Goal: Information Seeking & Learning: Check status

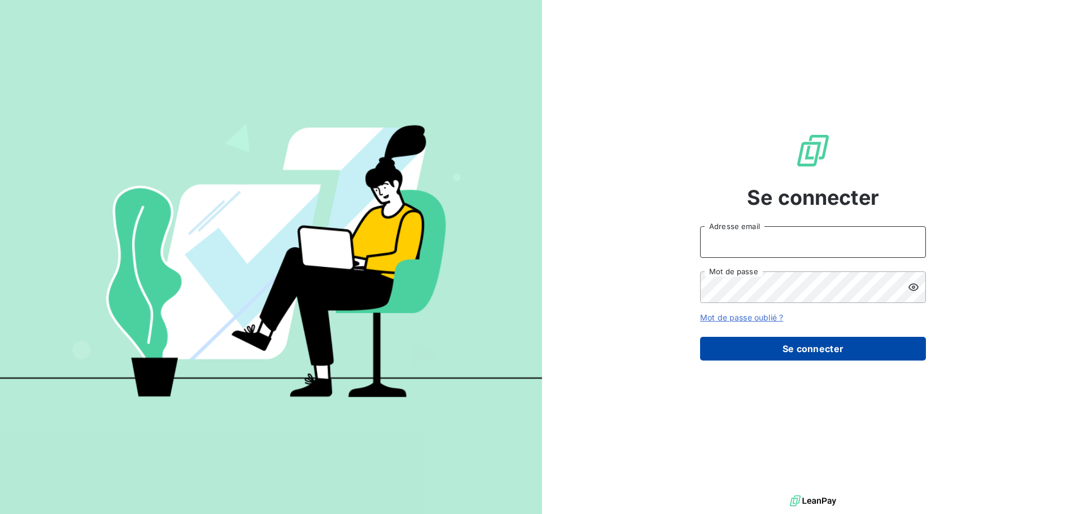
type input "s.houdas@sodimavi.fr"
click at [827, 352] on button "Se connecter" at bounding box center [813, 349] width 226 height 24
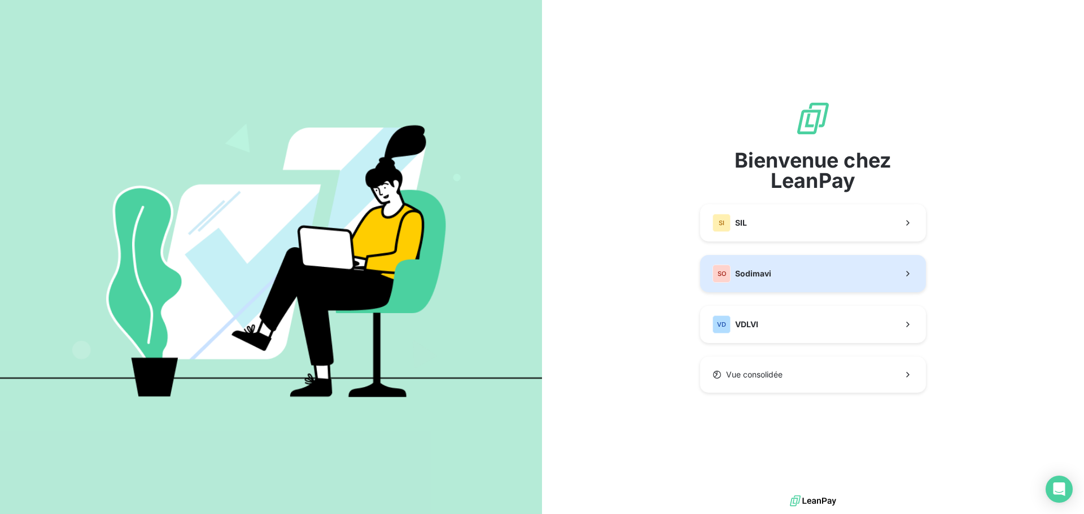
click at [796, 273] on button "SO Sodimavi" at bounding box center [813, 273] width 226 height 37
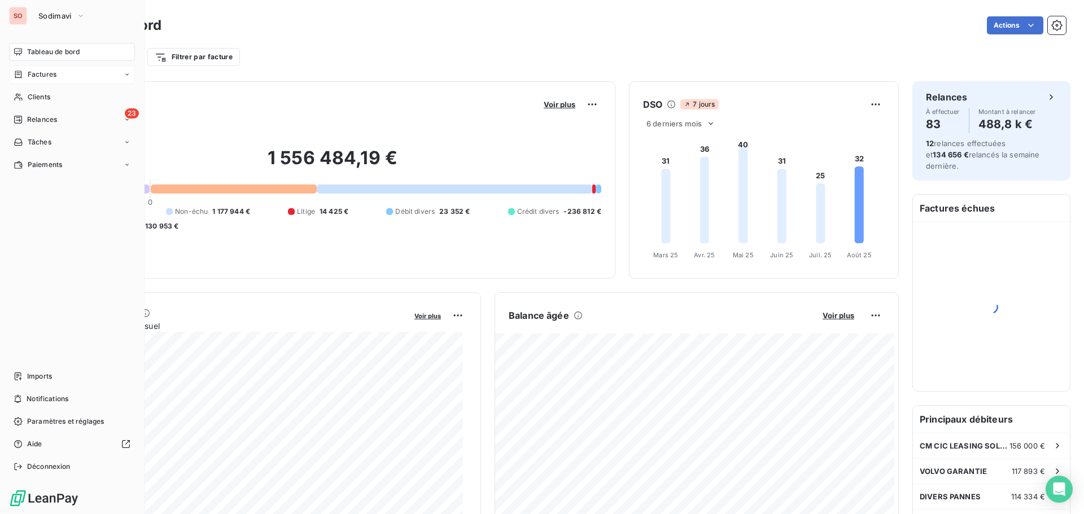
click at [47, 71] on span "Factures" at bounding box center [42, 74] width 29 height 10
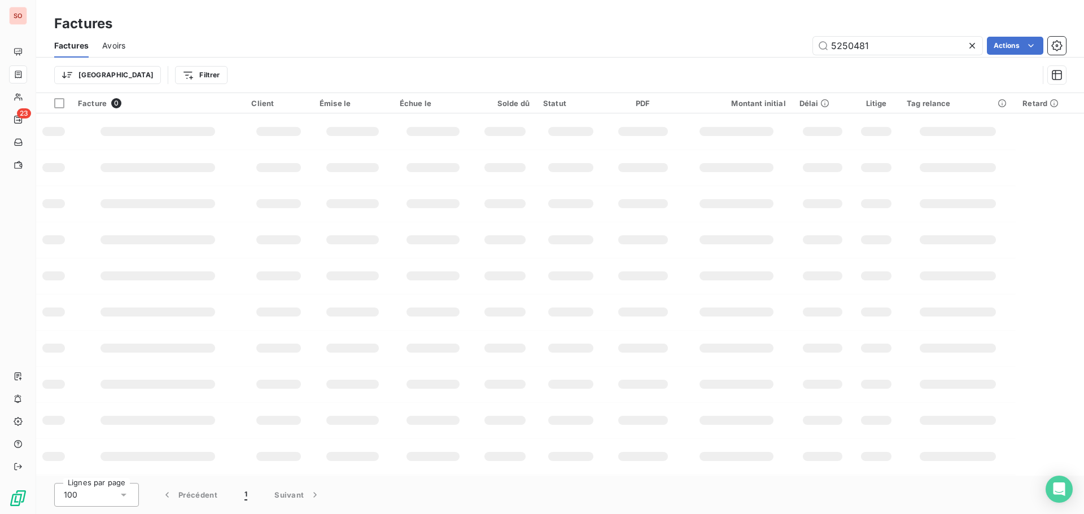
drag, startPoint x: 794, startPoint y: 43, endPoint x: 763, endPoint y: 46, distance: 31.2
click at [756, 40] on div "5250481 Actions" at bounding box center [602, 46] width 927 height 18
type input "5158091"
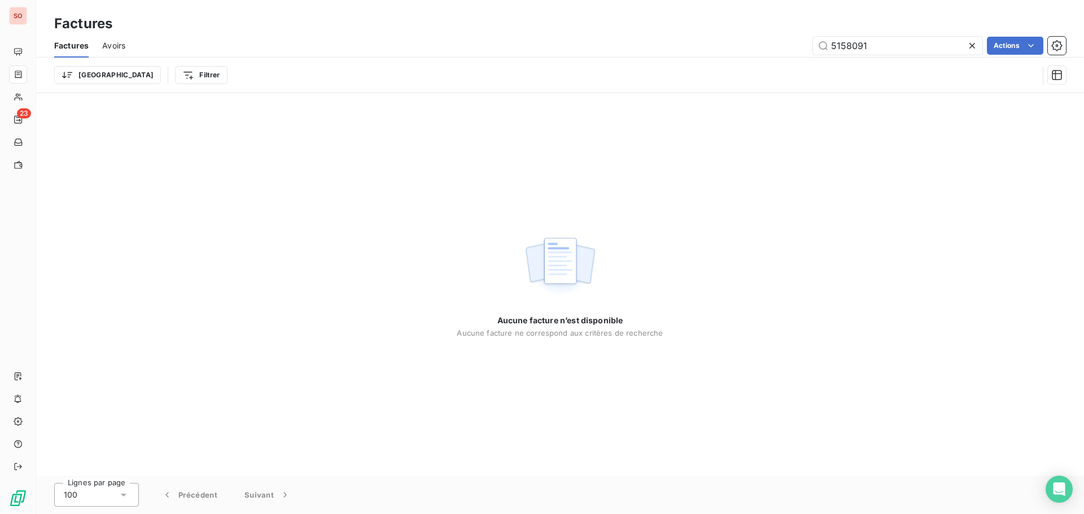
click at [968, 45] on icon at bounding box center [971, 45] width 11 height 11
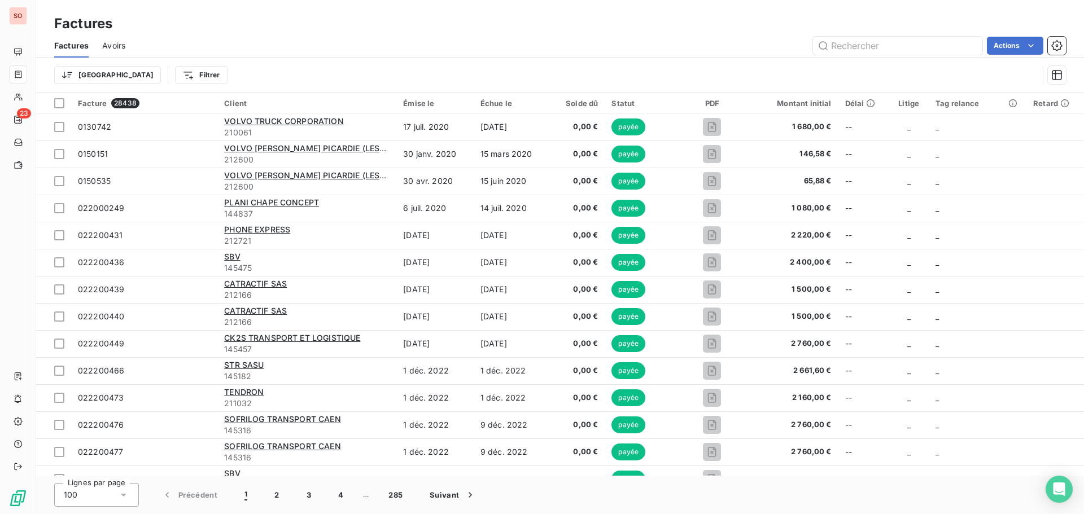
click at [112, 45] on span "Avoirs" at bounding box center [113, 45] width 23 height 11
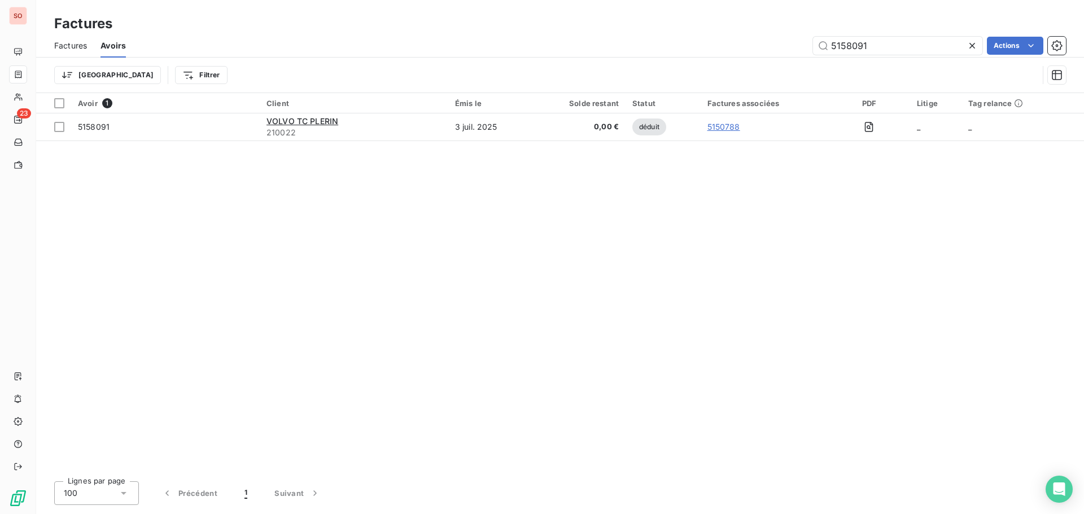
drag, startPoint x: 876, startPoint y: 47, endPoint x: 591, endPoint y: 45, distance: 285.6
click at [805, 45] on div "5158091 Actions" at bounding box center [602, 46] width 926 height 18
type input "5150827"
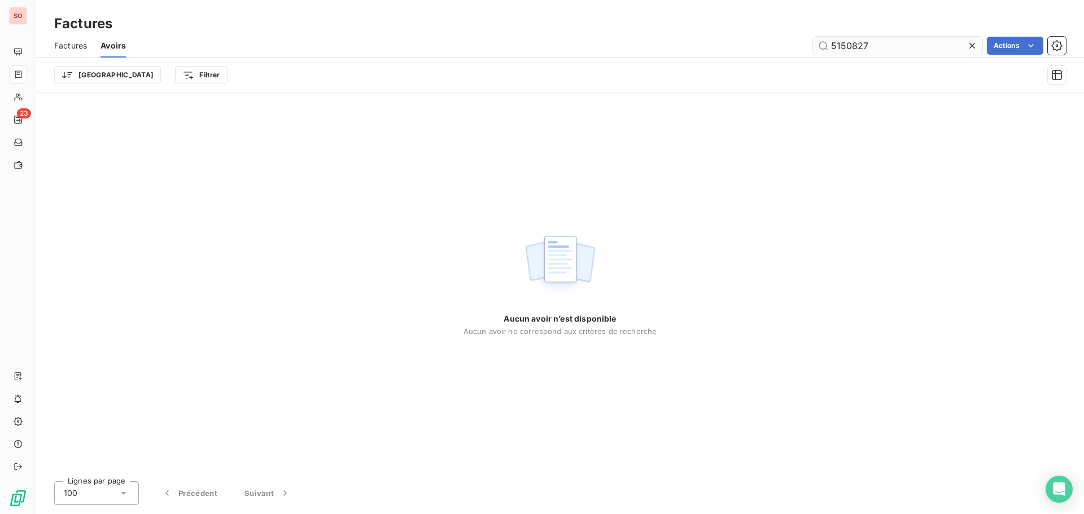
click at [970, 45] on icon at bounding box center [971, 45] width 11 height 11
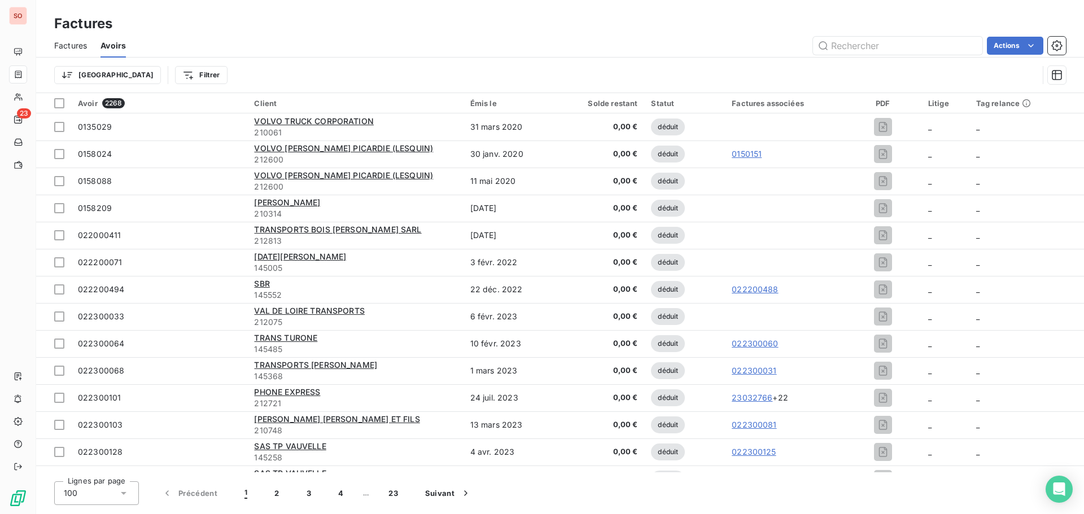
click at [71, 47] on span "Factures" at bounding box center [70, 45] width 33 height 11
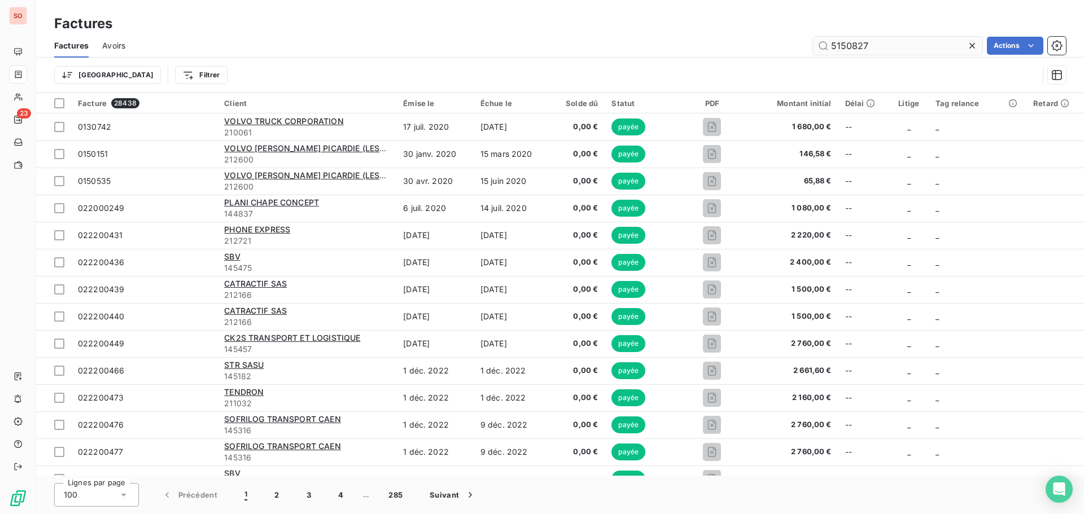
type input "5150827"
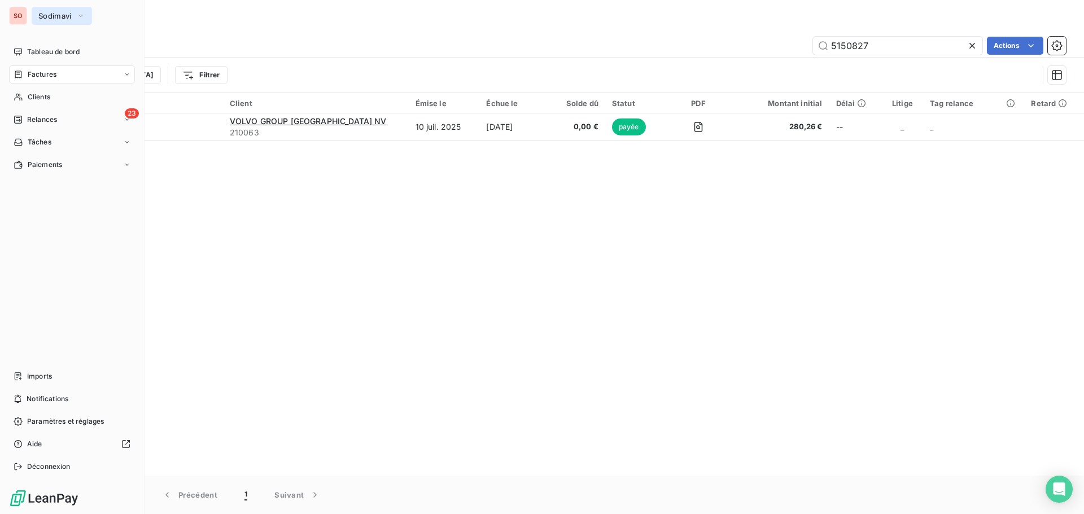
click at [48, 18] on span "Sodimavi" at bounding box center [54, 15] width 33 height 9
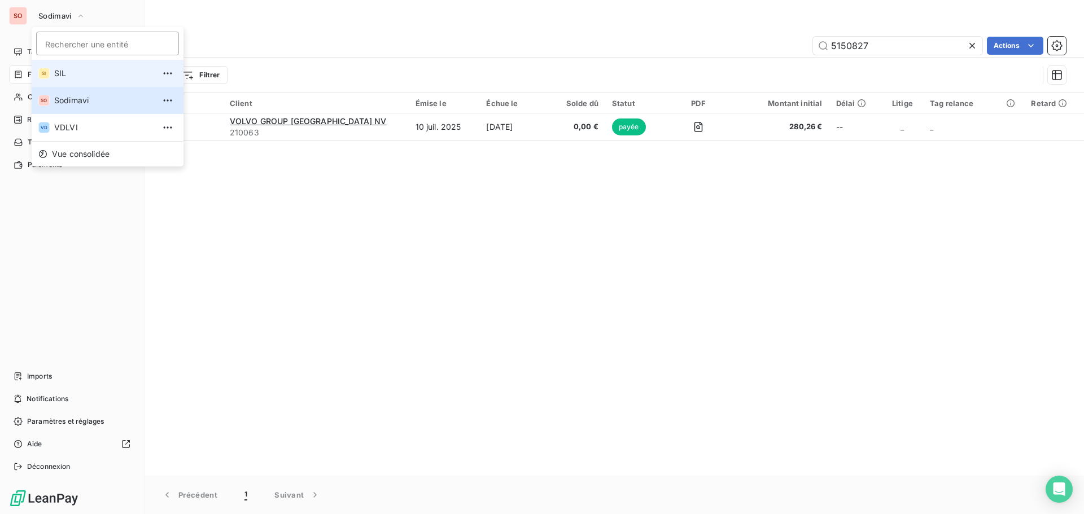
click at [63, 72] on span "SIL" at bounding box center [104, 73] width 100 height 11
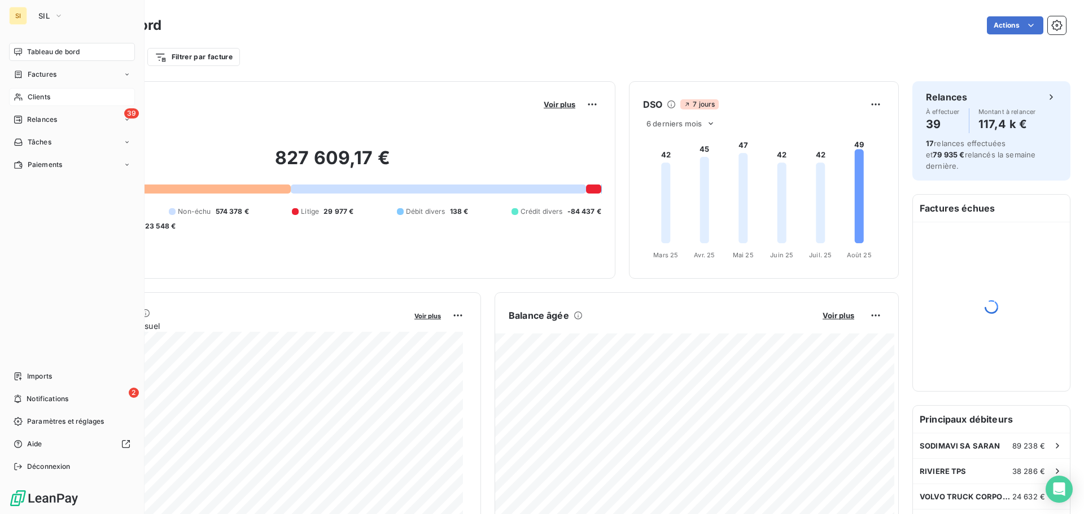
click at [23, 97] on div "Clients" at bounding box center [72, 97] width 126 height 18
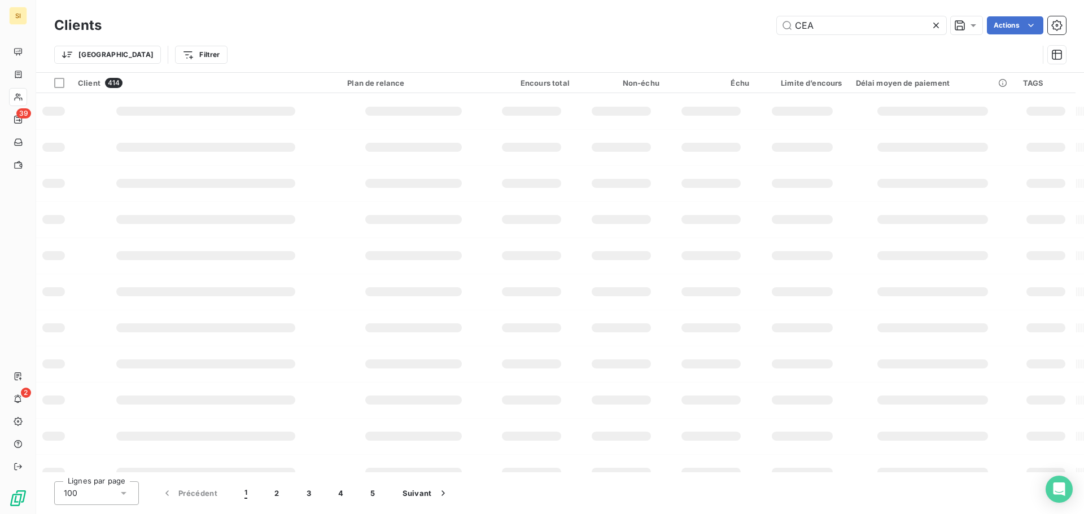
type input "CEA"
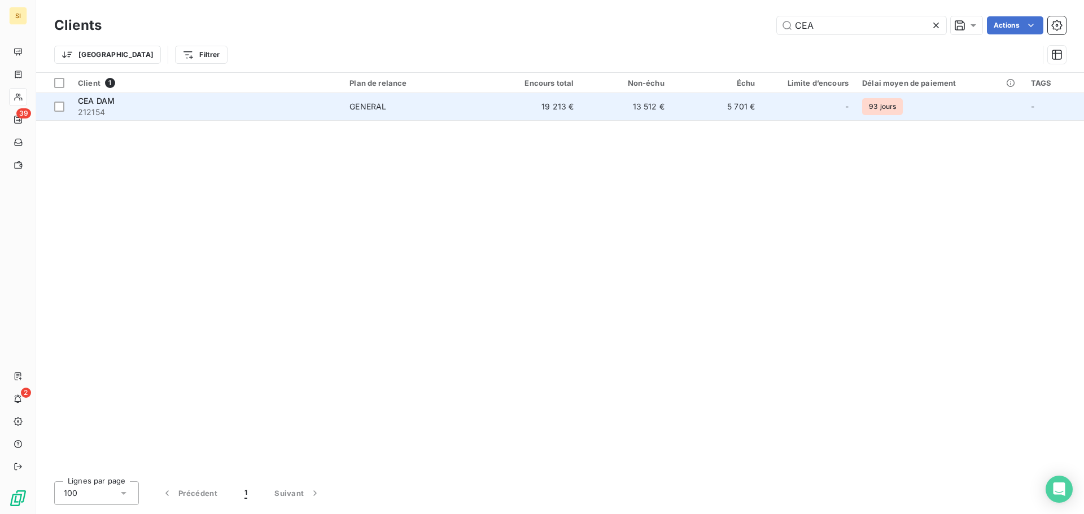
click at [102, 103] on span "CEA DAM" at bounding box center [96, 101] width 37 height 10
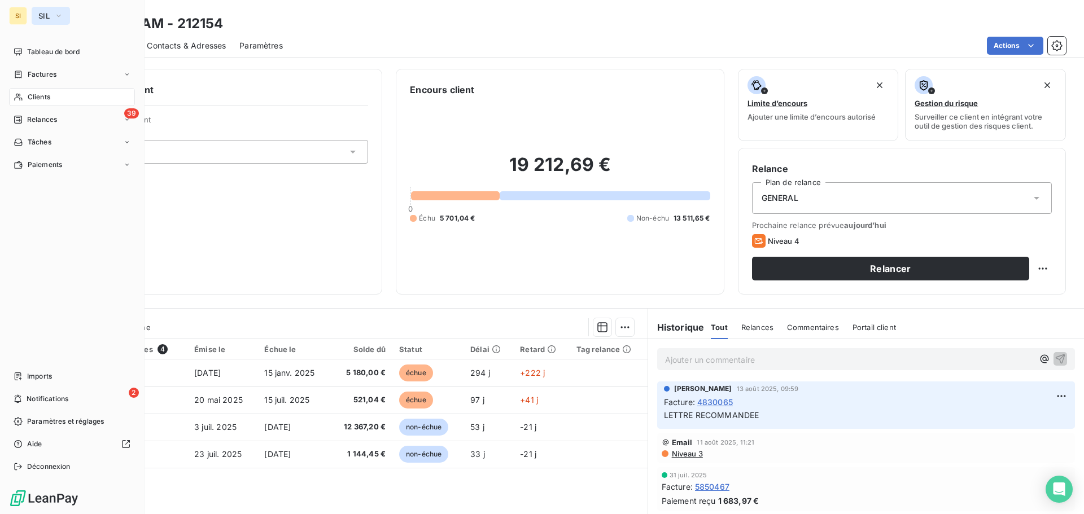
click at [43, 20] on button "SIL" at bounding box center [51, 16] width 38 height 18
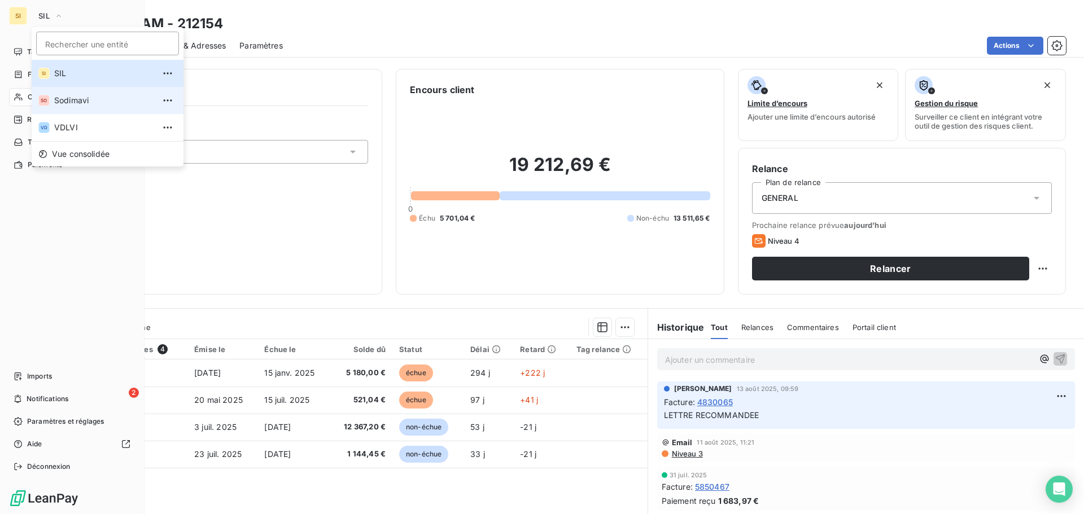
click at [63, 102] on span "Sodimavi" at bounding box center [104, 100] width 100 height 11
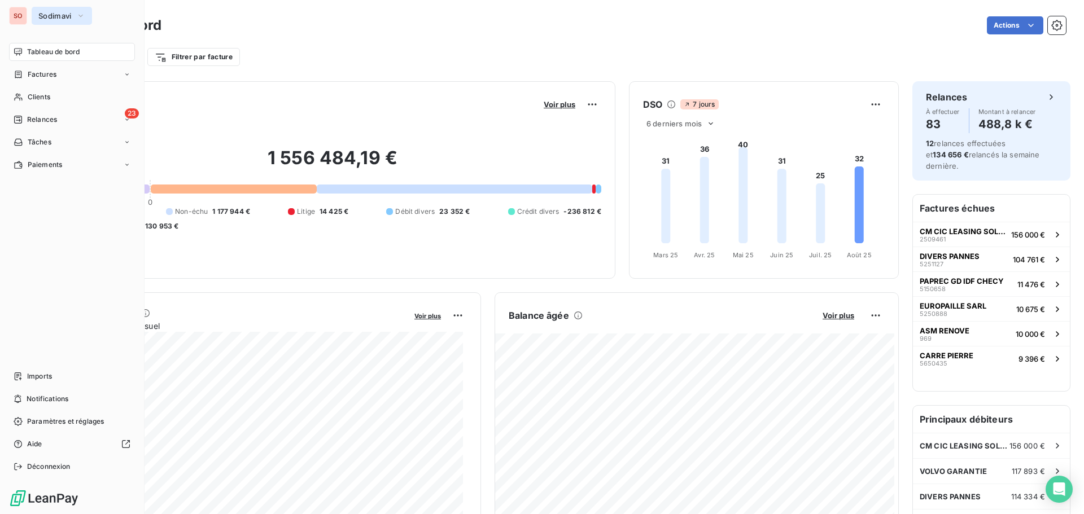
click at [55, 17] on span "Sodimavi" at bounding box center [54, 15] width 33 height 9
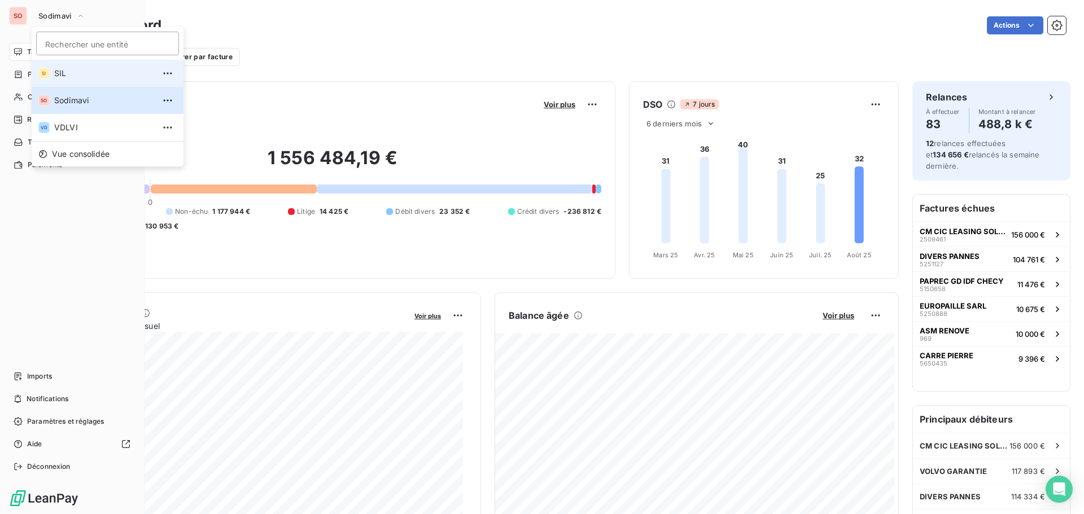
click at [51, 72] on li "SI SIL" at bounding box center [108, 73] width 152 height 27
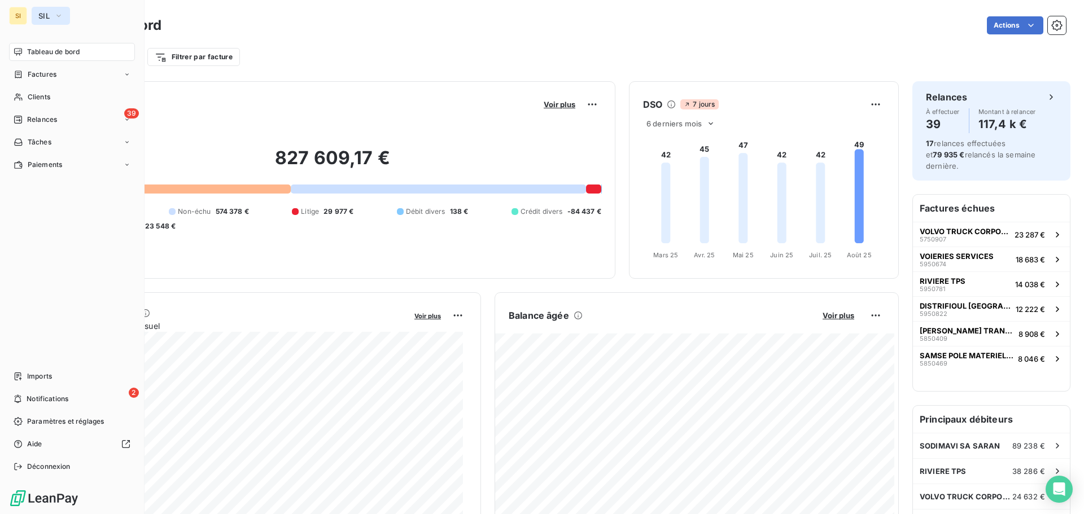
click at [42, 12] on span "SIL" at bounding box center [43, 15] width 11 height 9
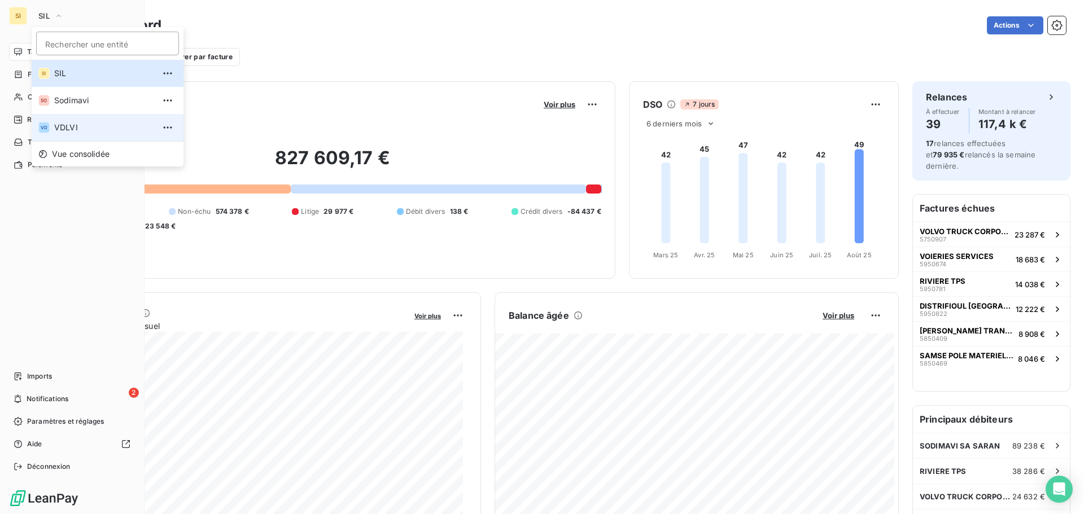
click at [63, 122] on span "VDLVI" at bounding box center [104, 127] width 100 height 11
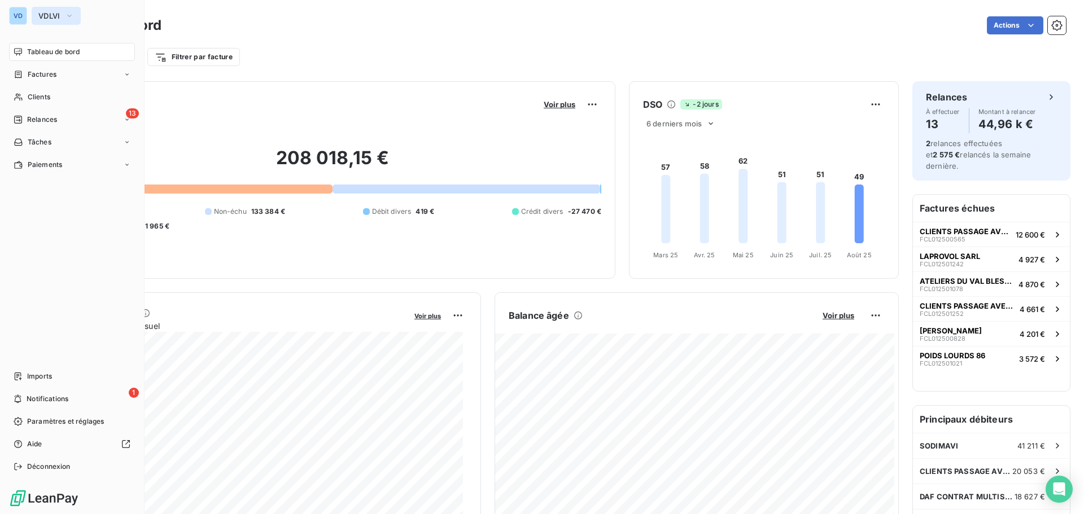
click at [56, 14] on span "VDLVI" at bounding box center [49, 15] width 22 height 9
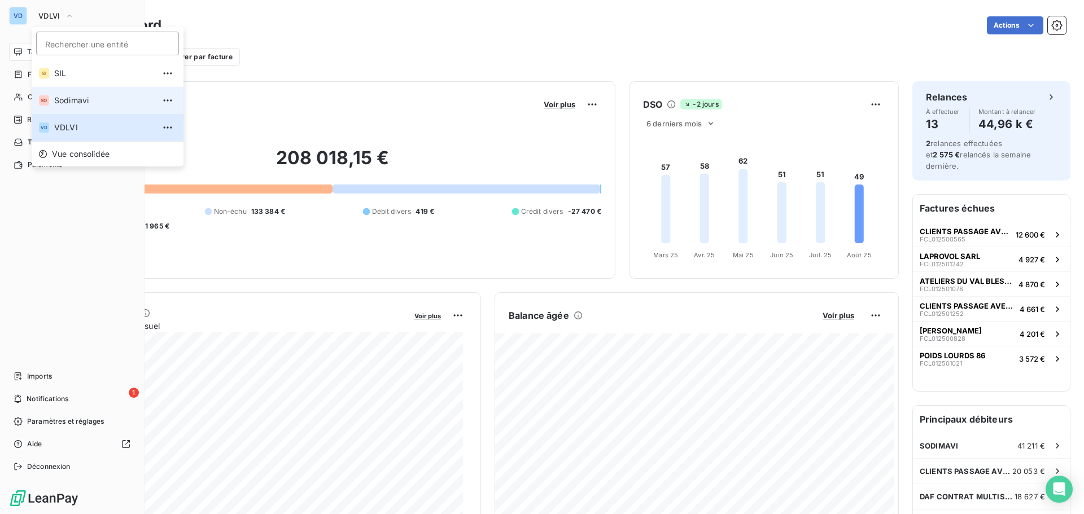
click at [60, 100] on span "Sodimavi" at bounding box center [104, 100] width 100 height 11
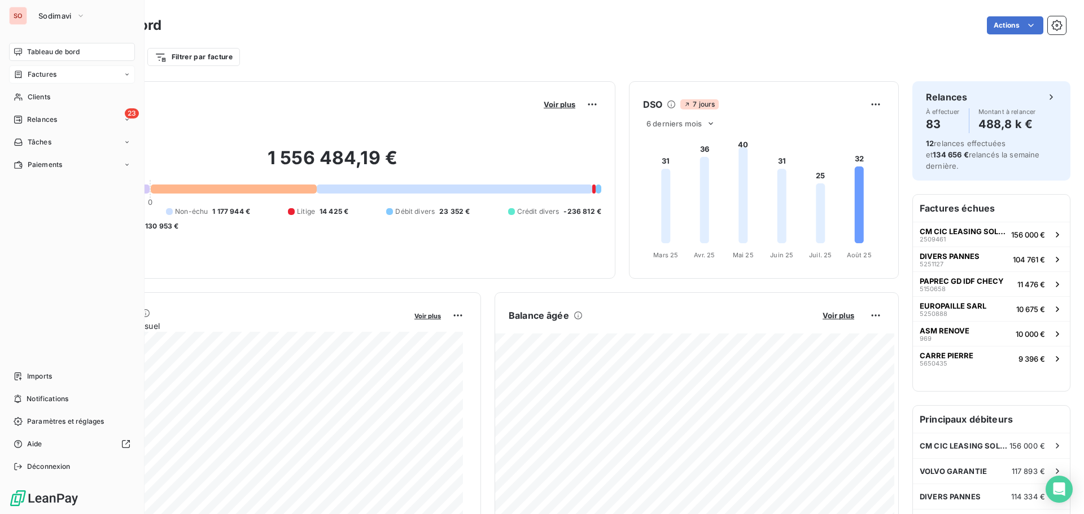
click at [43, 72] on span "Factures" at bounding box center [42, 74] width 29 height 10
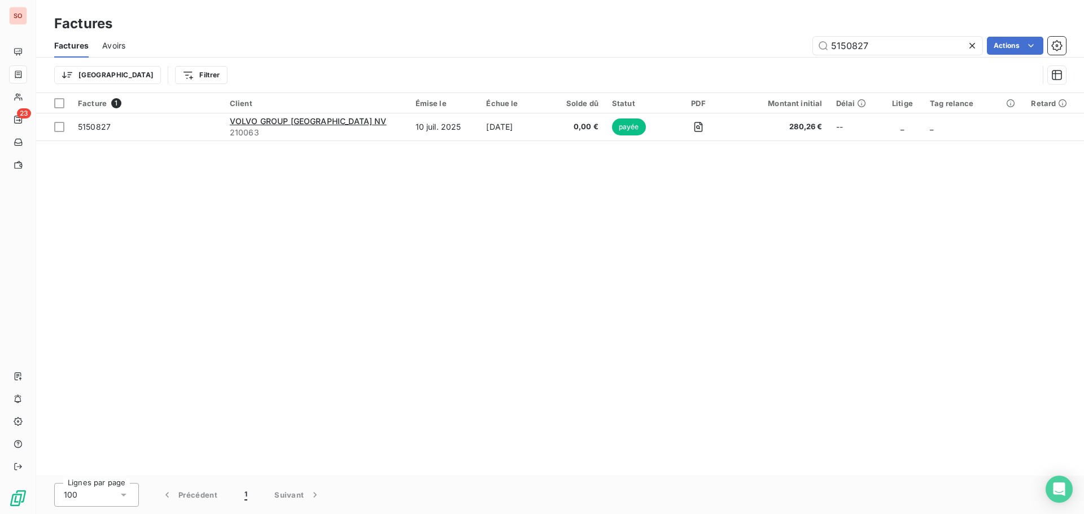
drag, startPoint x: 844, startPoint y: 36, endPoint x: 779, endPoint y: 30, distance: 64.5
click at [779, 30] on div "Factures Factures Avoirs 5150827 Actions Trier Filtrer" at bounding box center [559, 46] width 1047 height 93
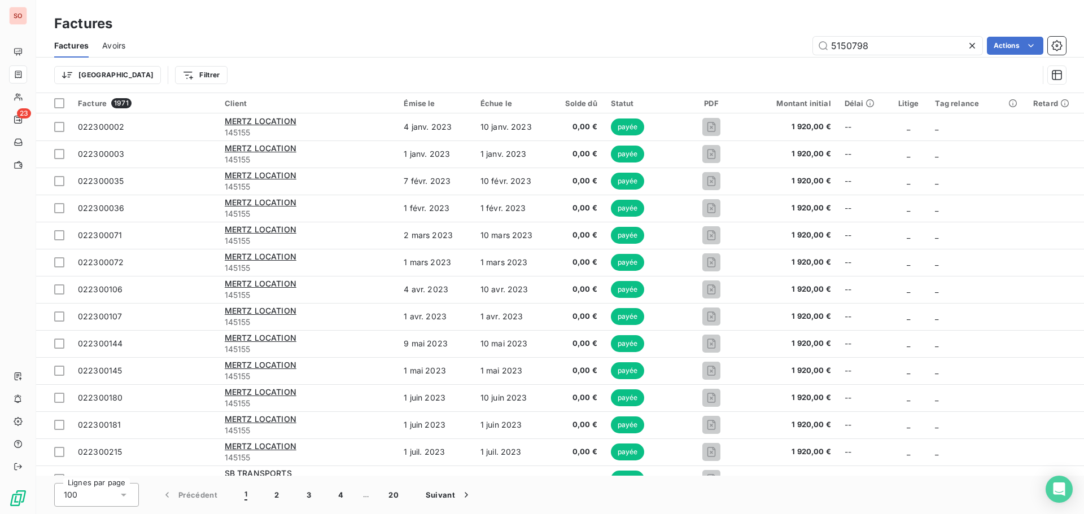
type input "5150798"
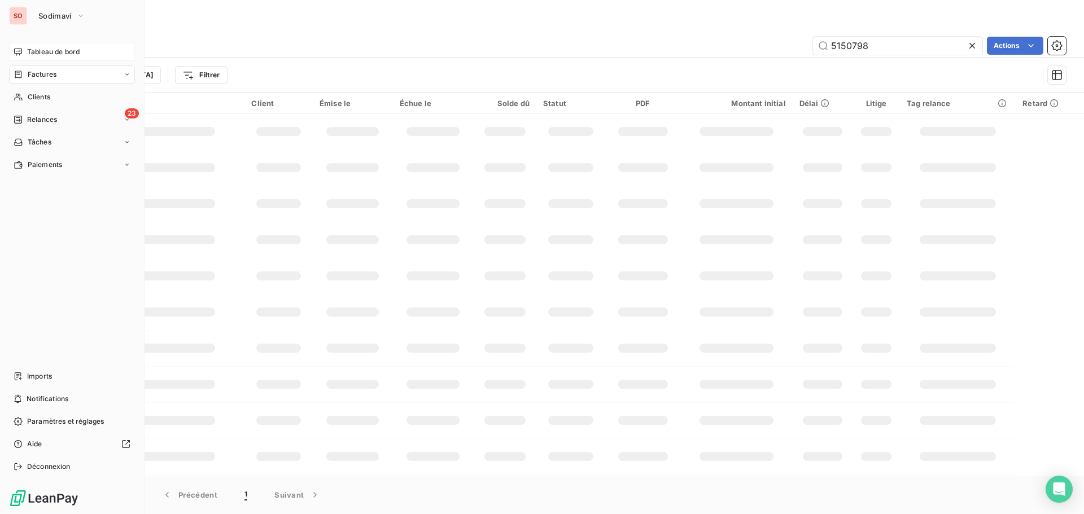
click at [45, 53] on span "Tableau de bord" at bounding box center [53, 52] width 52 height 10
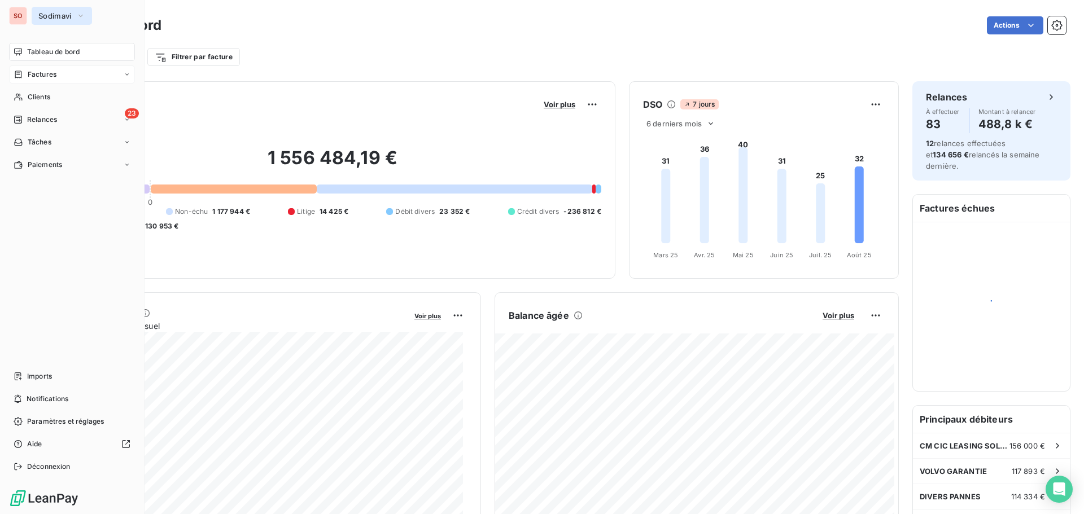
click at [53, 12] on span "Sodimavi" at bounding box center [54, 15] width 33 height 9
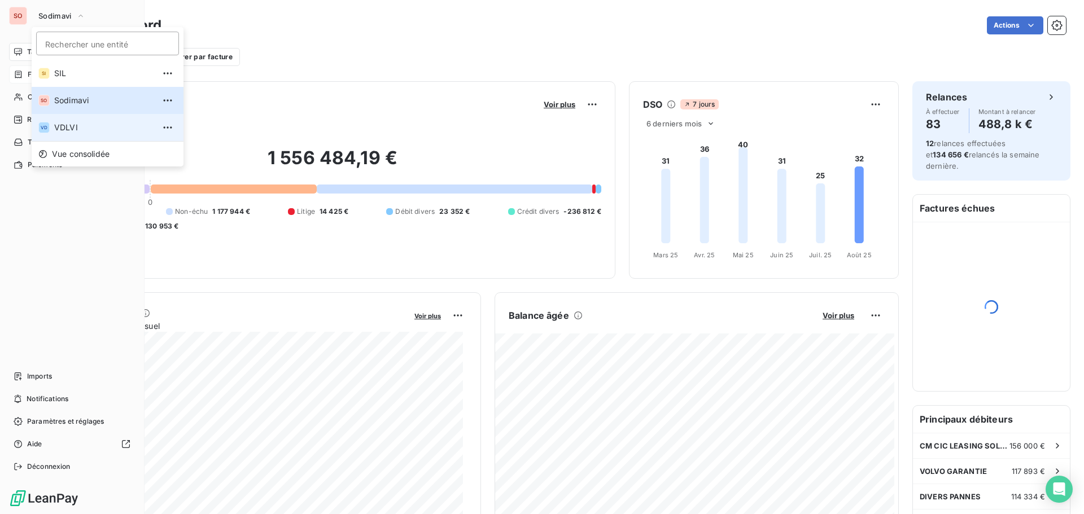
click at [63, 126] on span "VDLVI" at bounding box center [104, 127] width 100 height 11
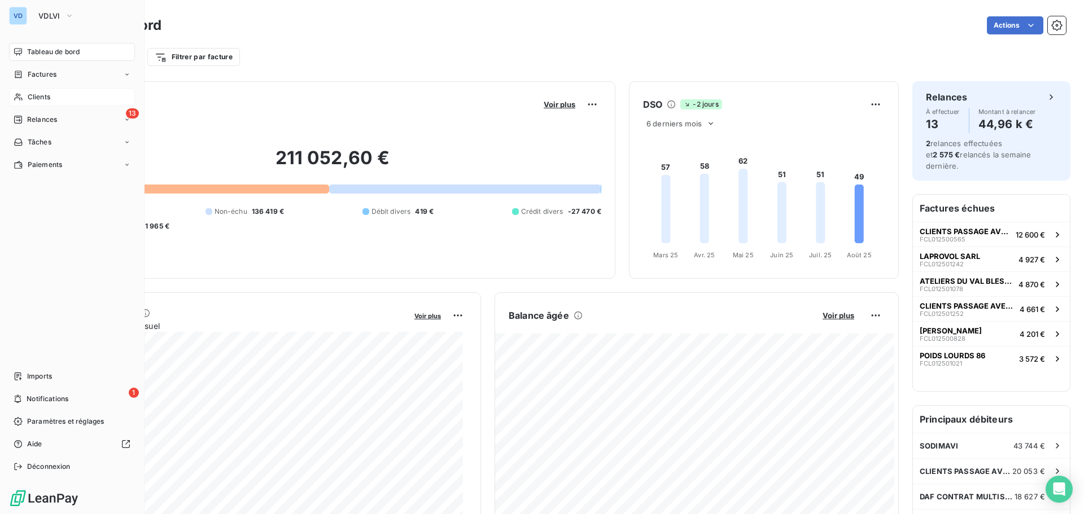
click at [30, 94] on span "Clients" at bounding box center [39, 97] width 23 height 10
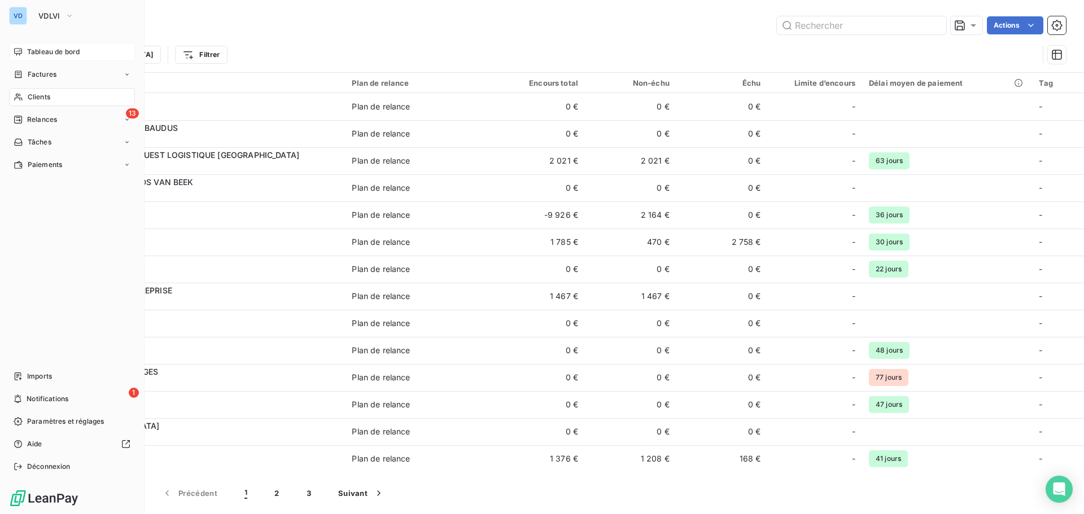
click at [47, 54] on span "Tableau de bord" at bounding box center [53, 52] width 52 height 10
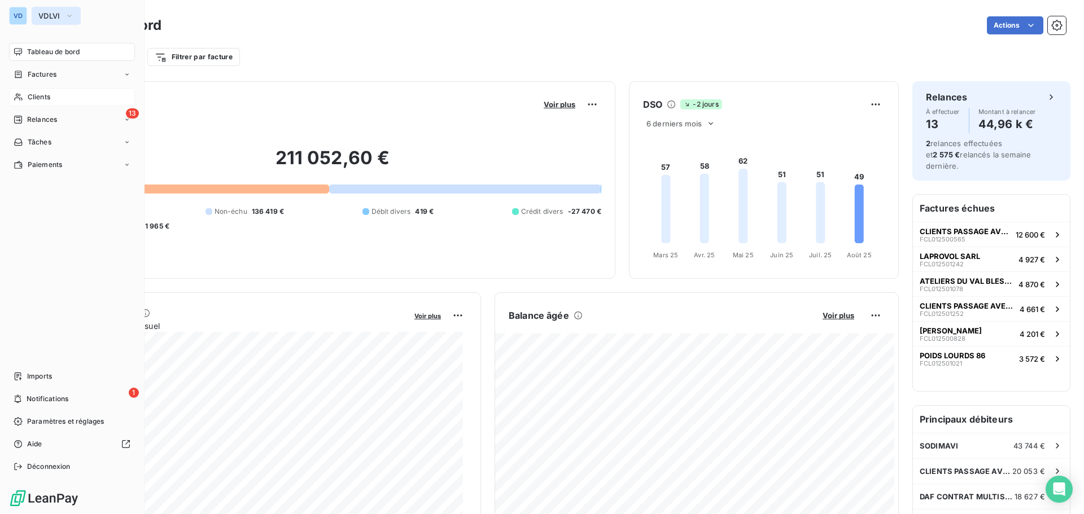
click at [50, 16] on span "VDLVI" at bounding box center [49, 15] width 22 height 9
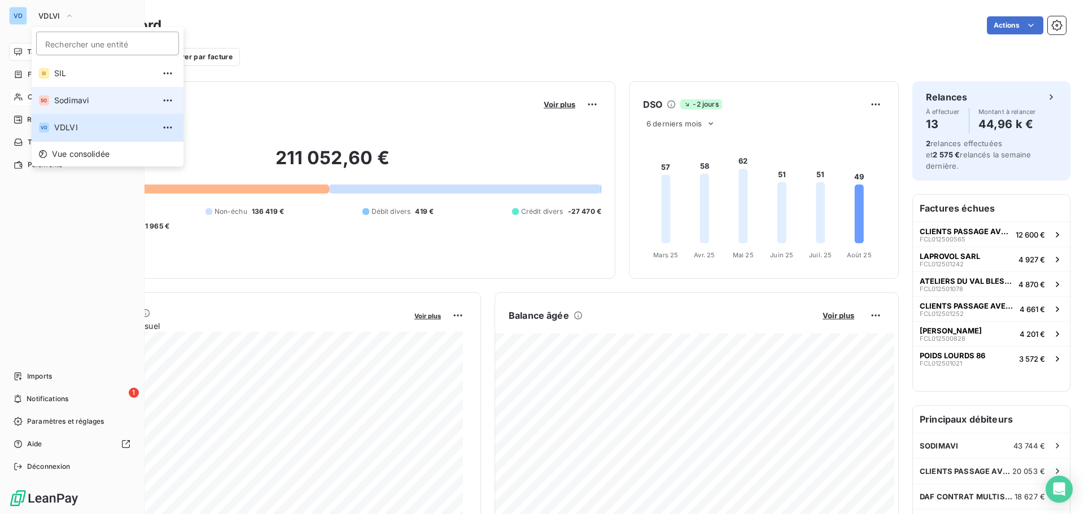
click at [61, 99] on span "Sodimavi" at bounding box center [104, 100] width 100 height 11
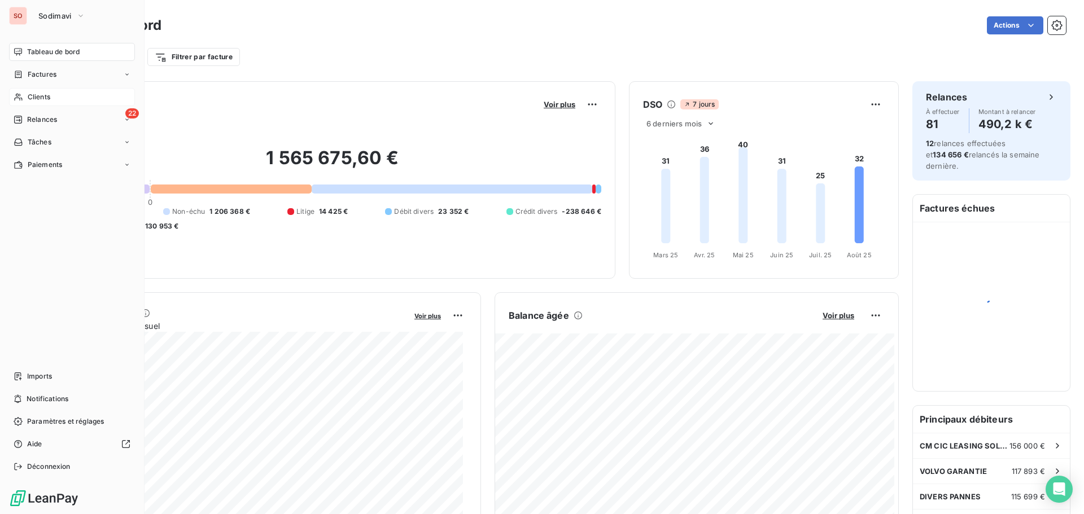
click at [34, 98] on span "Clients" at bounding box center [39, 97] width 23 height 10
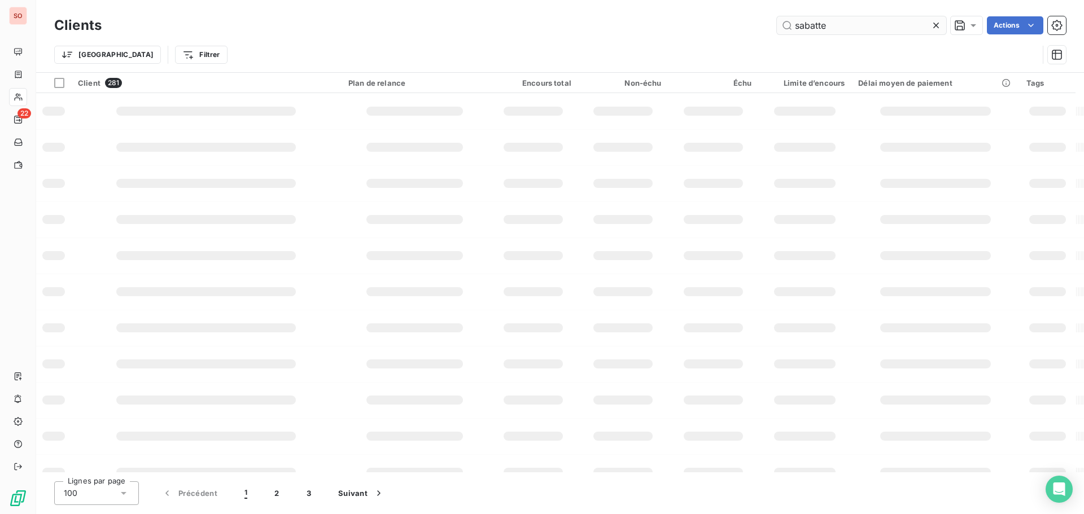
type input "sabatte"
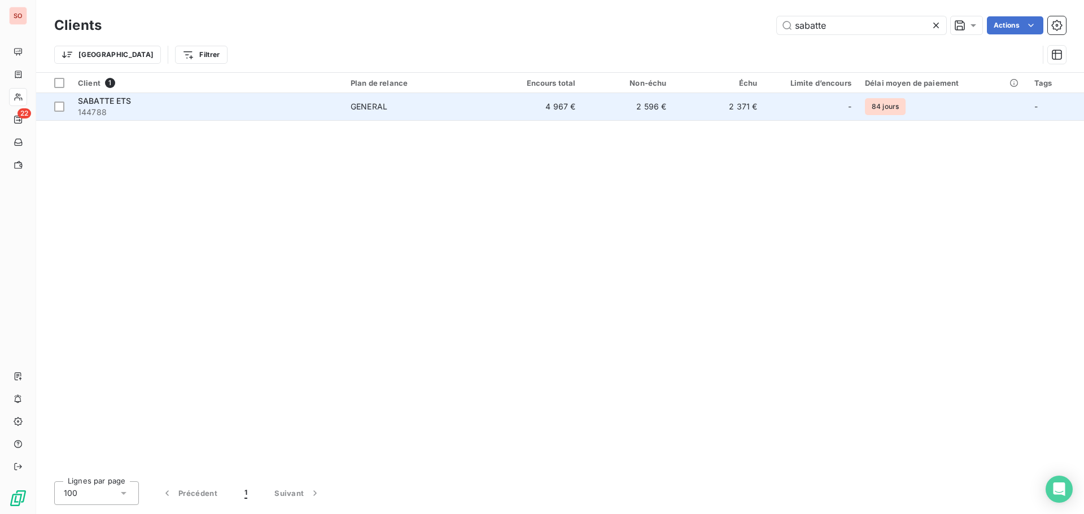
click at [94, 104] on span "SABATTE ETS" at bounding box center [105, 101] width 54 height 10
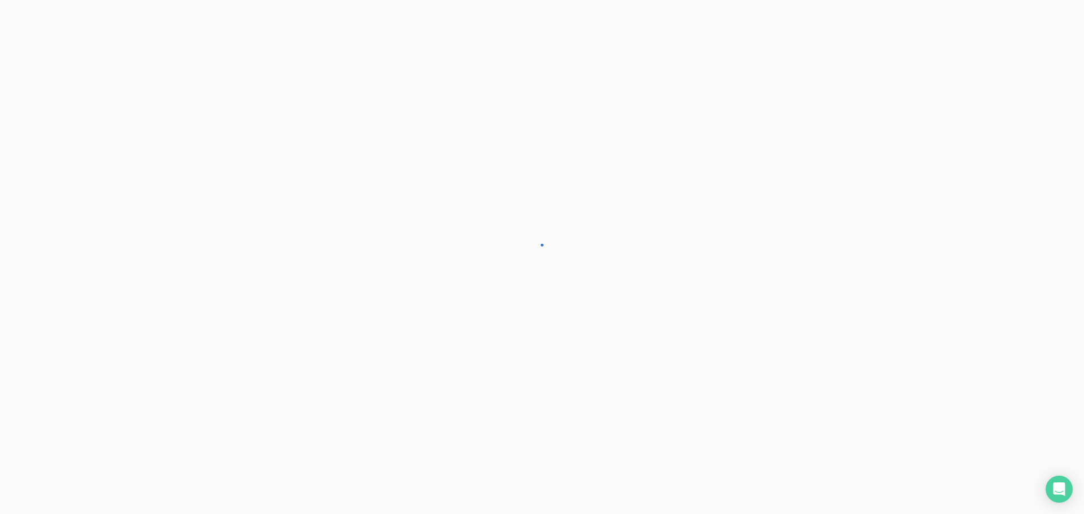
click at [94, 104] on div at bounding box center [542, 257] width 1084 height 514
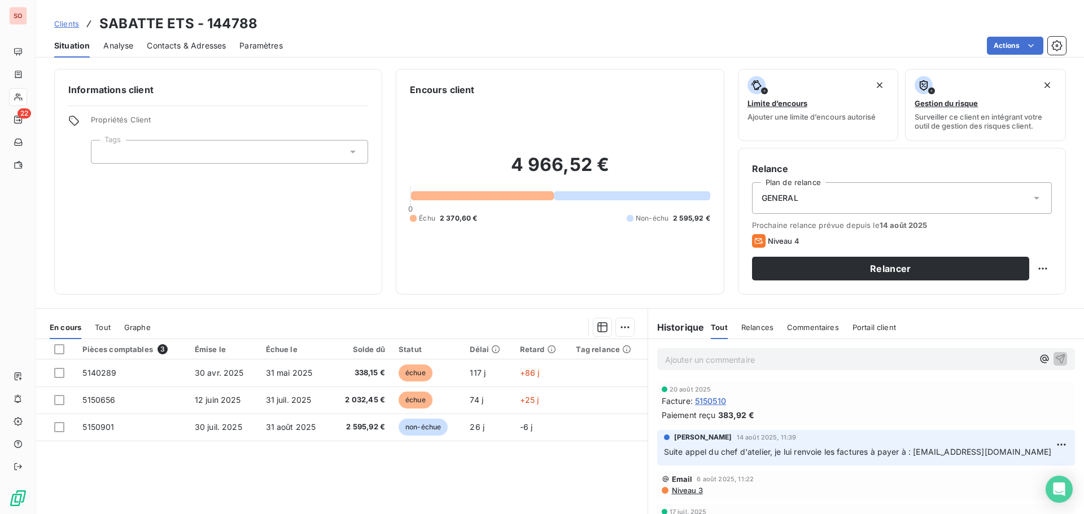
click at [693, 362] on p "Ajouter un commentaire ﻿" at bounding box center [849, 360] width 368 height 14
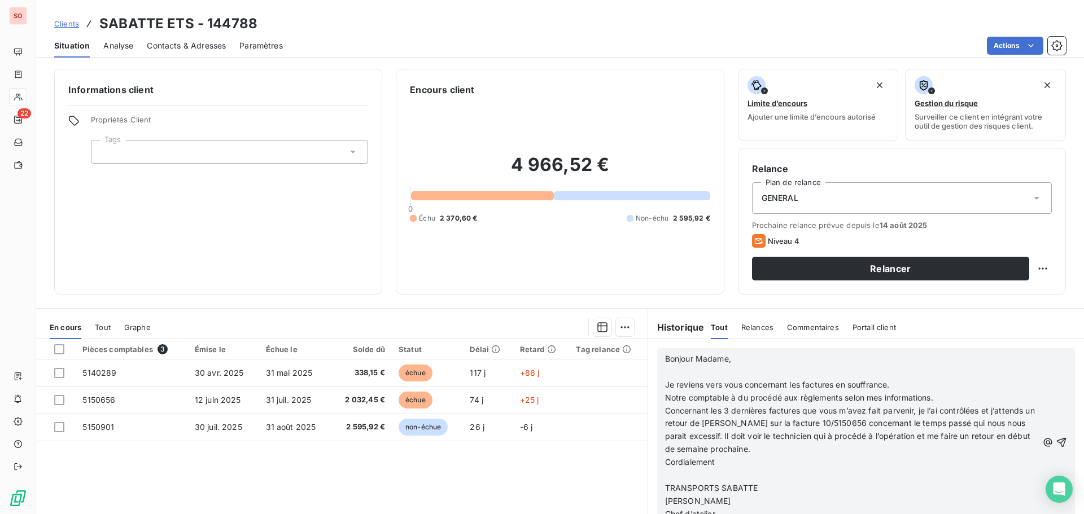
click at [746, 357] on p "Bonjour Madame," at bounding box center [851, 359] width 372 height 13
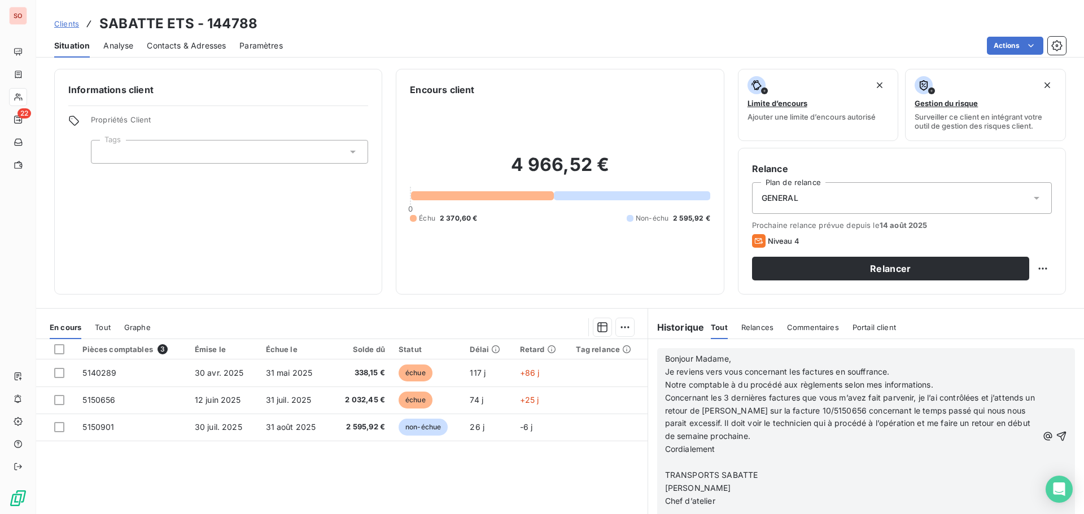
click at [721, 448] on p "Cordialement" at bounding box center [851, 449] width 372 height 13
click at [1055, 431] on icon "button" at bounding box center [1060, 429] width 11 height 11
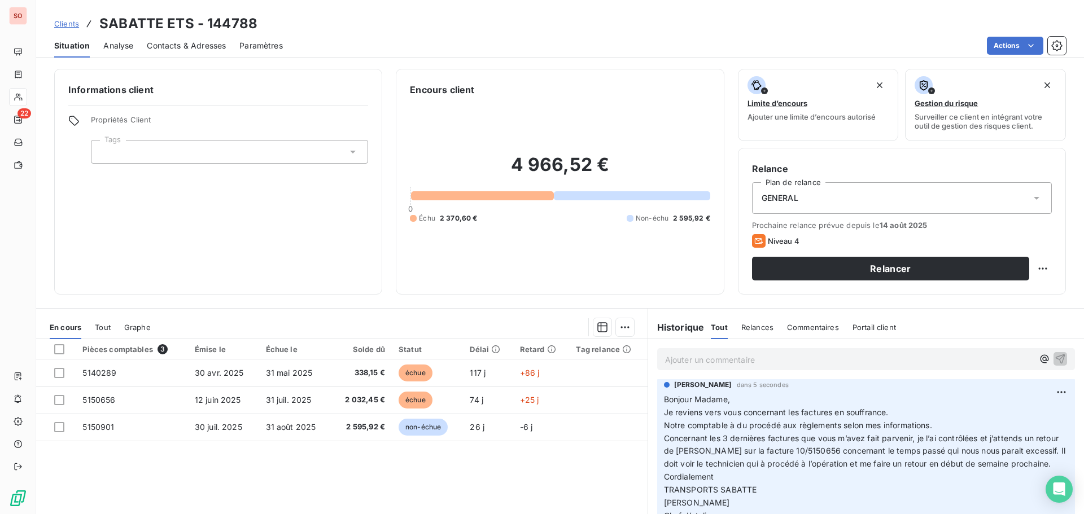
scroll to position [0, 0]
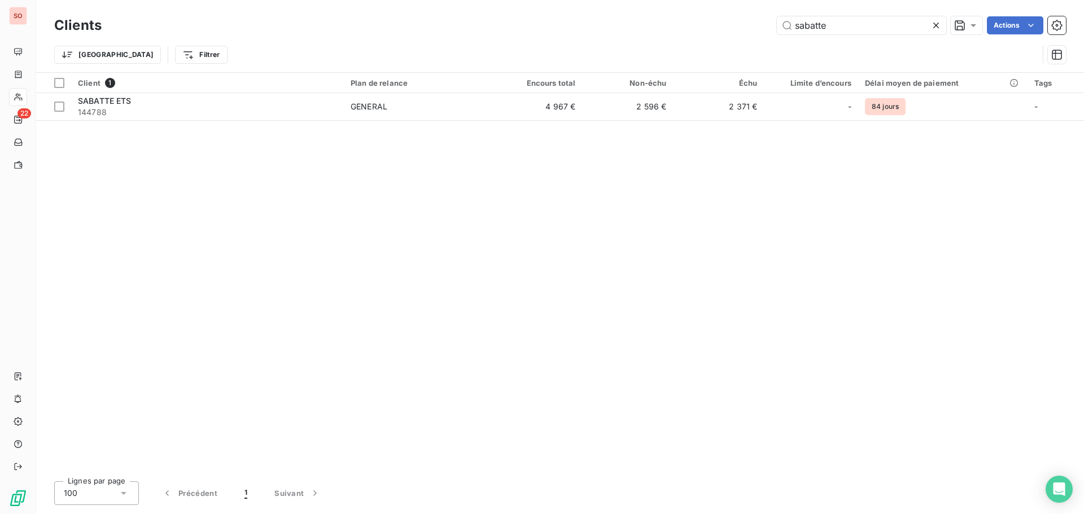
drag, startPoint x: 796, startPoint y: 29, endPoint x: 764, endPoint y: 28, distance: 31.6
click at [765, 28] on div "sabatte Actions" at bounding box center [590, 25] width 950 height 18
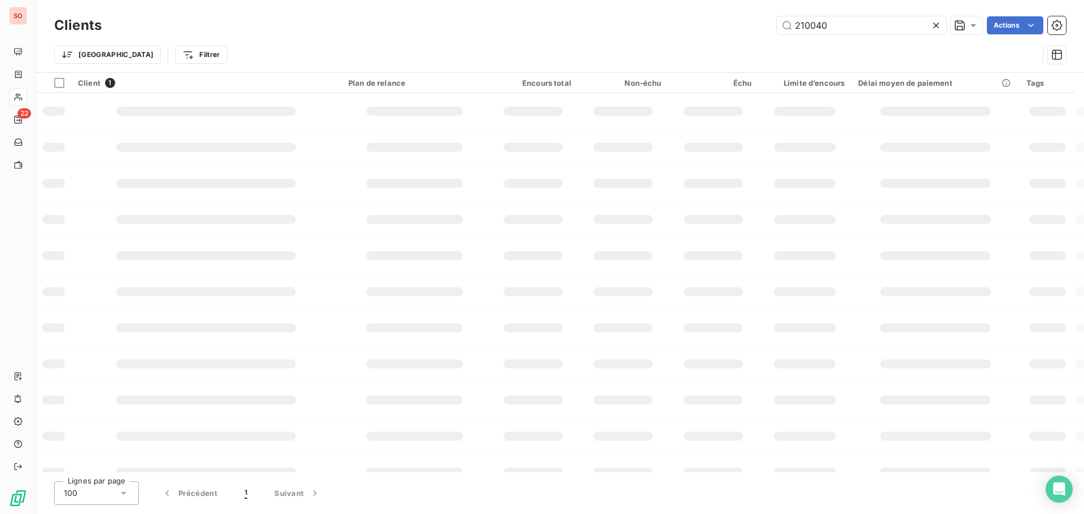
type input "210040"
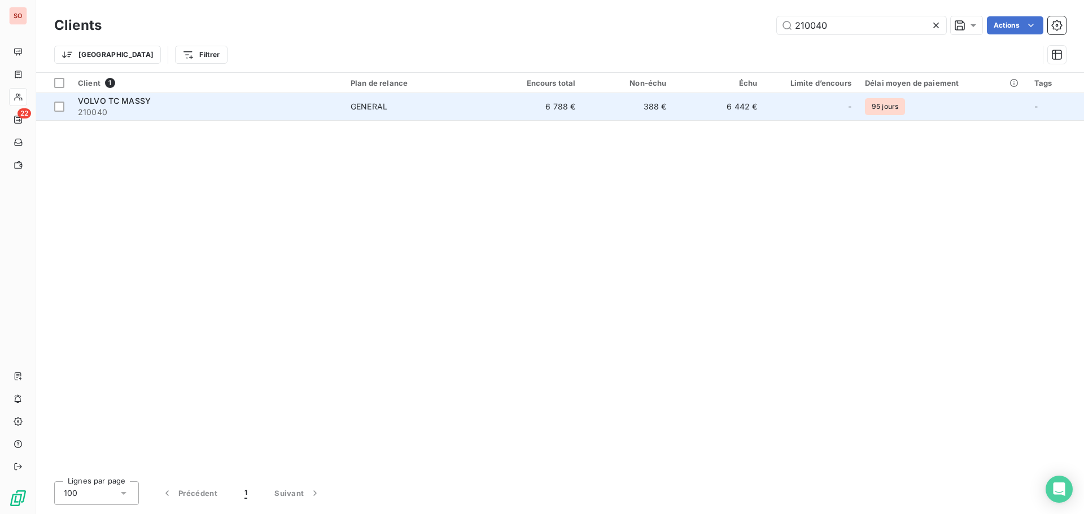
click at [80, 101] on span "VOLVO TC MASSY" at bounding box center [114, 101] width 73 height 10
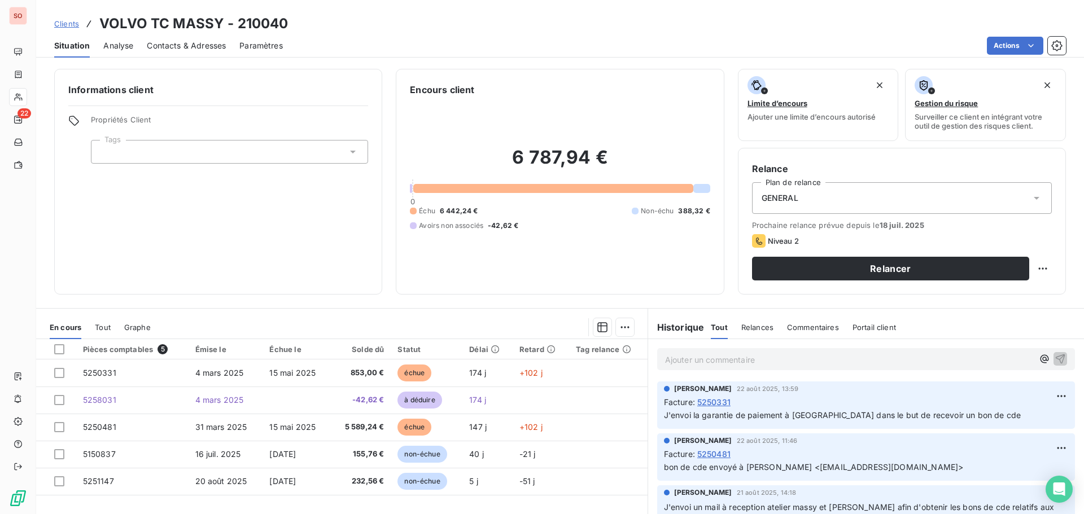
drag, startPoint x: 952, startPoint y: 466, endPoint x: 660, endPoint y: 475, distance: 291.9
click at [660, 475] on div "[PERSON_NAME] [DATE] 11:46 Facture : 5250481 bon de cde envoyé à [PERSON_NAME] …" at bounding box center [866, 456] width 418 height 47
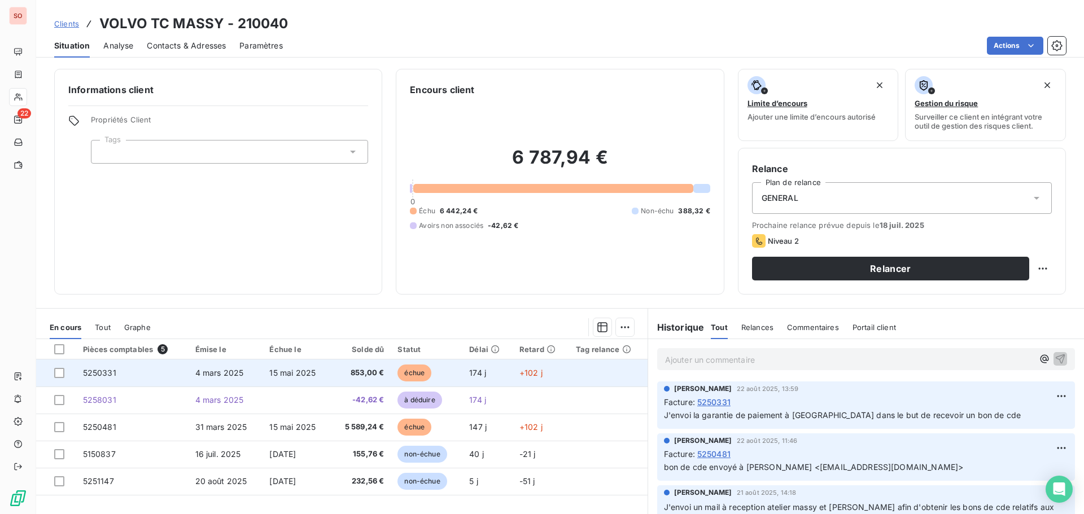
click at [111, 375] on span "5250331" at bounding box center [99, 373] width 33 height 10
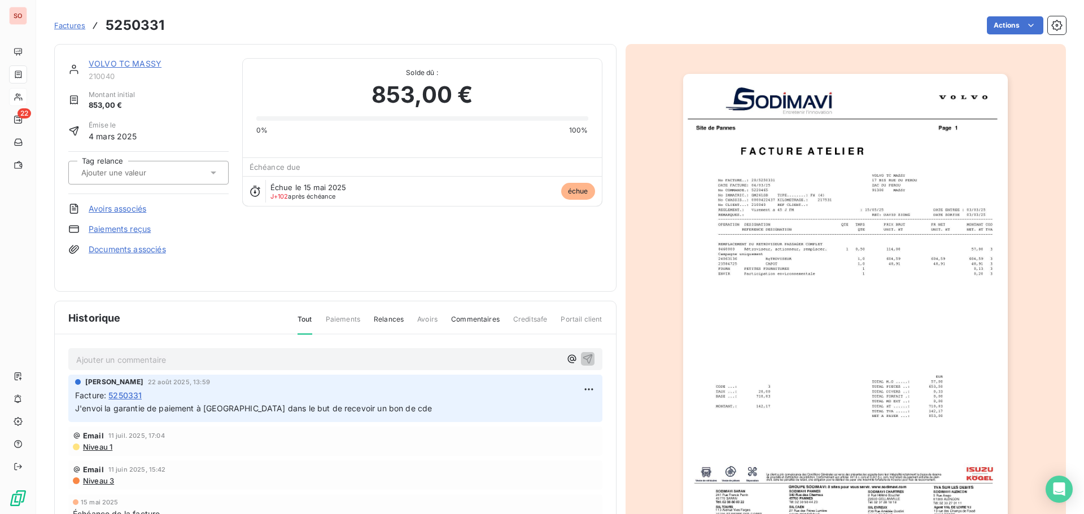
click at [113, 357] on p "Ajouter un commentaire ﻿" at bounding box center [318, 360] width 484 height 14
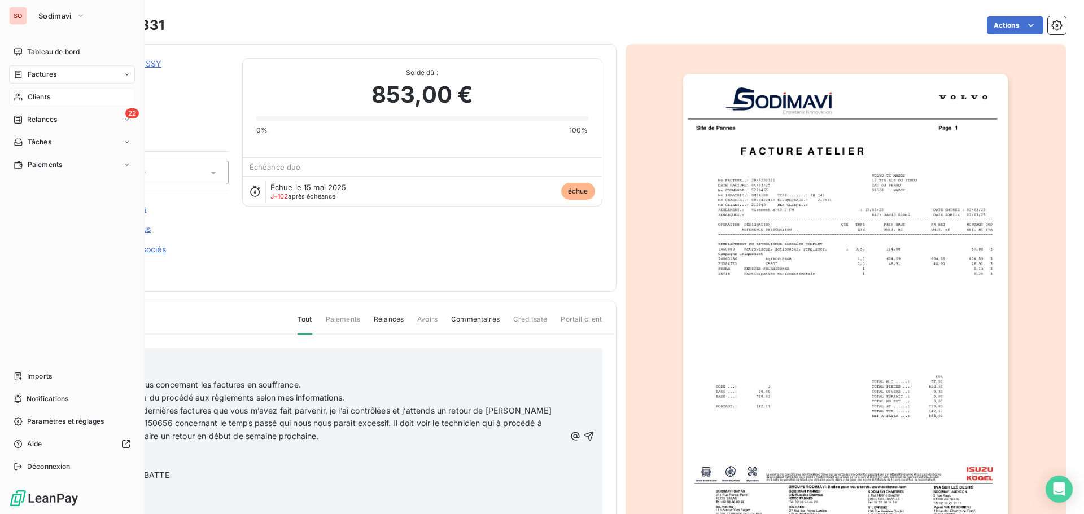
drag, startPoint x: 244, startPoint y: 442, endPoint x: 14, endPoint y: 335, distance: 254.5
click at [14, 335] on div "SO Sodimavi Tableau de bord Factures Clients 22 Relances Tâches Paiements Impor…" at bounding box center [542, 257] width 1084 height 514
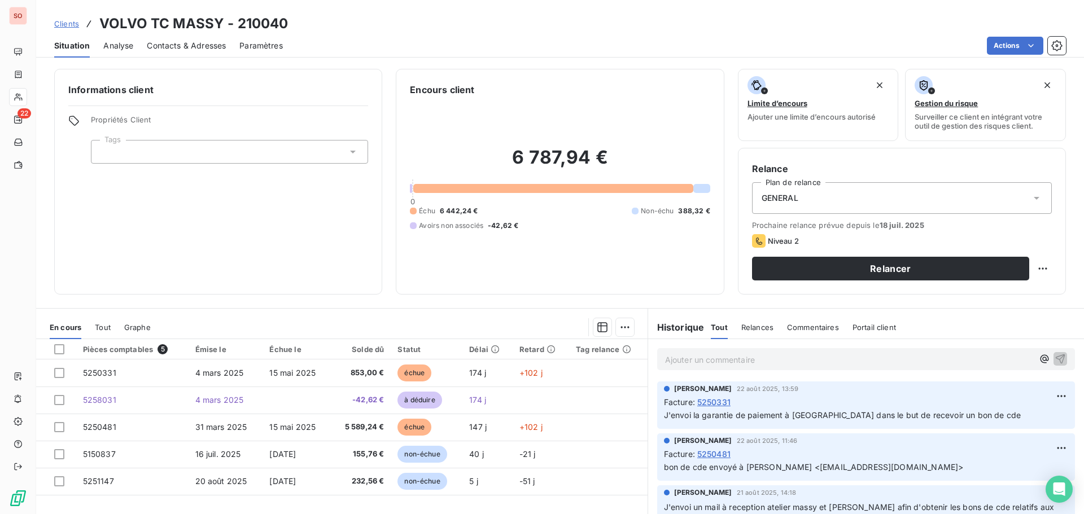
drag, startPoint x: 942, startPoint y: 469, endPoint x: 652, endPoint y: 473, distance: 290.1
click at [657, 473] on div "[PERSON_NAME] [DATE] 11:46 Facture : 5250481 bon de cde envoyé à [PERSON_NAME] …" at bounding box center [866, 456] width 418 height 47
copy span "bon de cde envoyé à [PERSON_NAME] <[EMAIL_ADDRESS][DOMAIN_NAME]>"
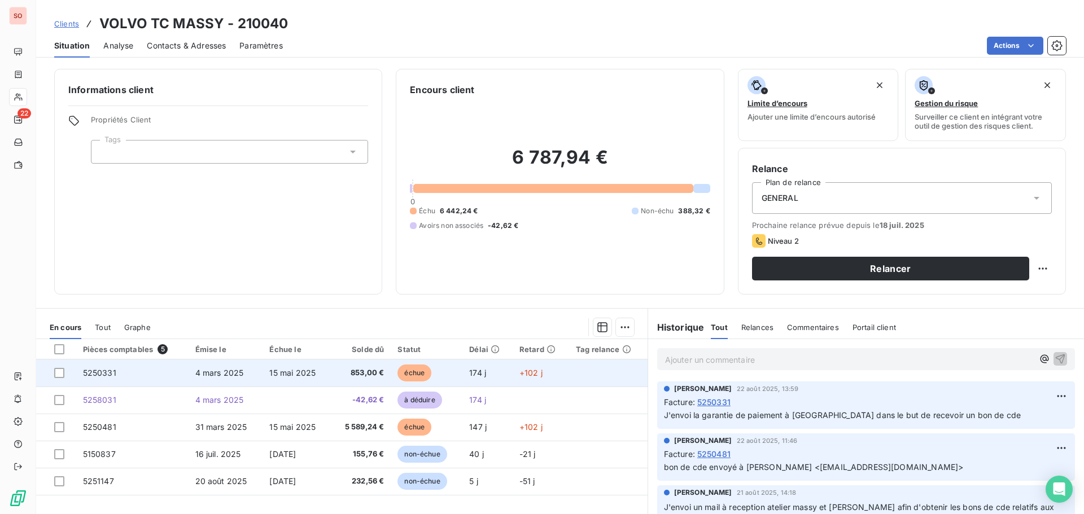
click at [100, 372] on span "5250331" at bounding box center [99, 373] width 33 height 10
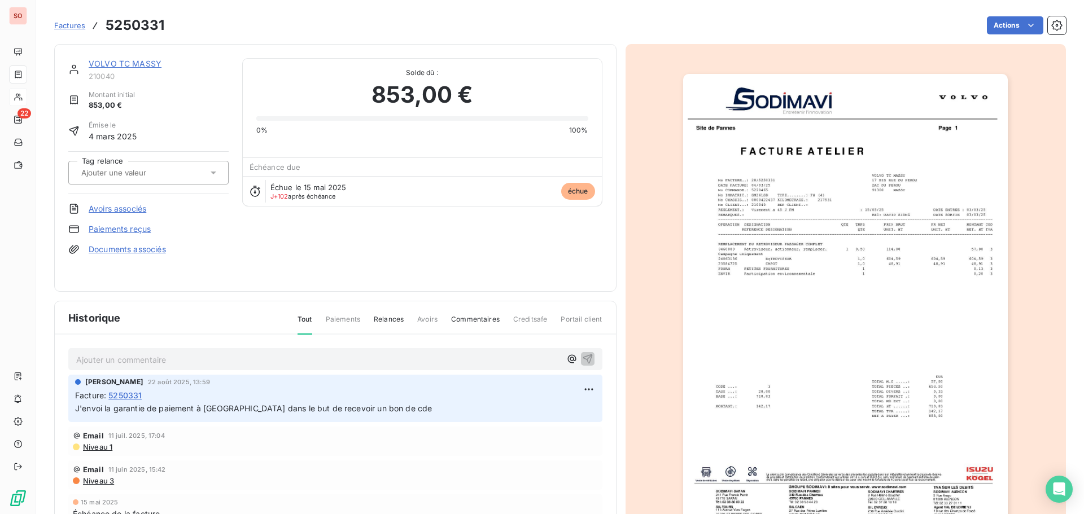
click at [150, 354] on p "Ajouter un commentaire ﻿" at bounding box center [318, 360] width 484 height 14
click at [582, 356] on icon "button" at bounding box center [587, 359] width 10 height 10
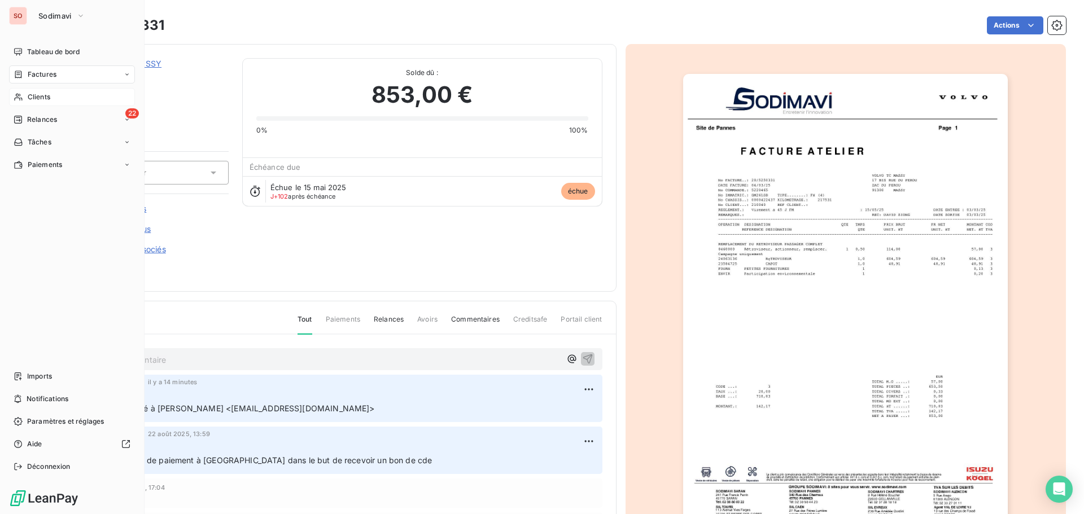
drag, startPoint x: 30, startPoint y: 94, endPoint x: 40, endPoint y: 89, distance: 11.4
click at [30, 94] on span "Clients" at bounding box center [39, 97] width 23 height 10
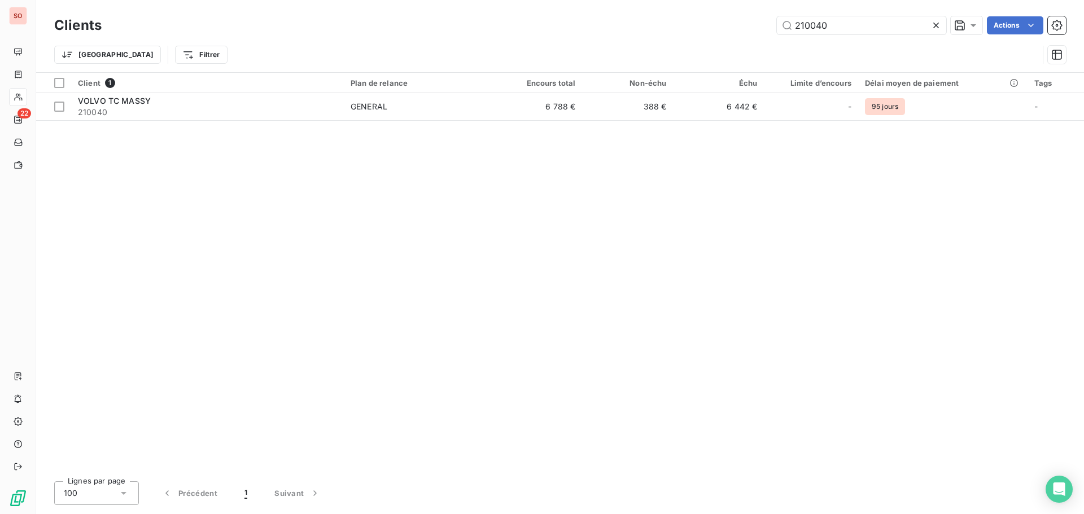
drag, startPoint x: 832, startPoint y: 25, endPoint x: 760, endPoint y: 24, distance: 71.7
click at [760, 24] on div "210040 Actions" at bounding box center [590, 25] width 950 height 18
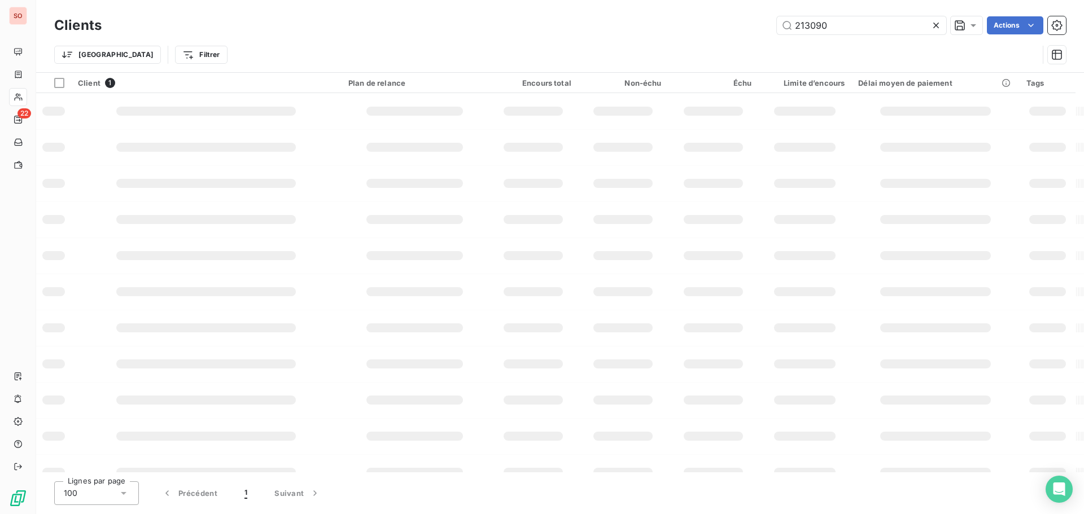
type input "213090"
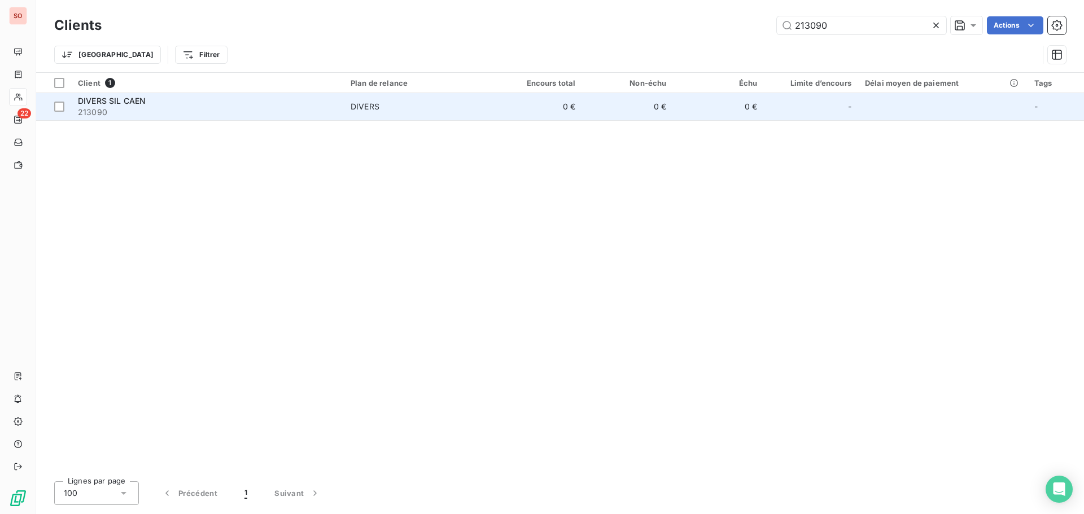
click at [101, 104] on span "DIVERS SIL CAEN" at bounding box center [112, 101] width 68 height 10
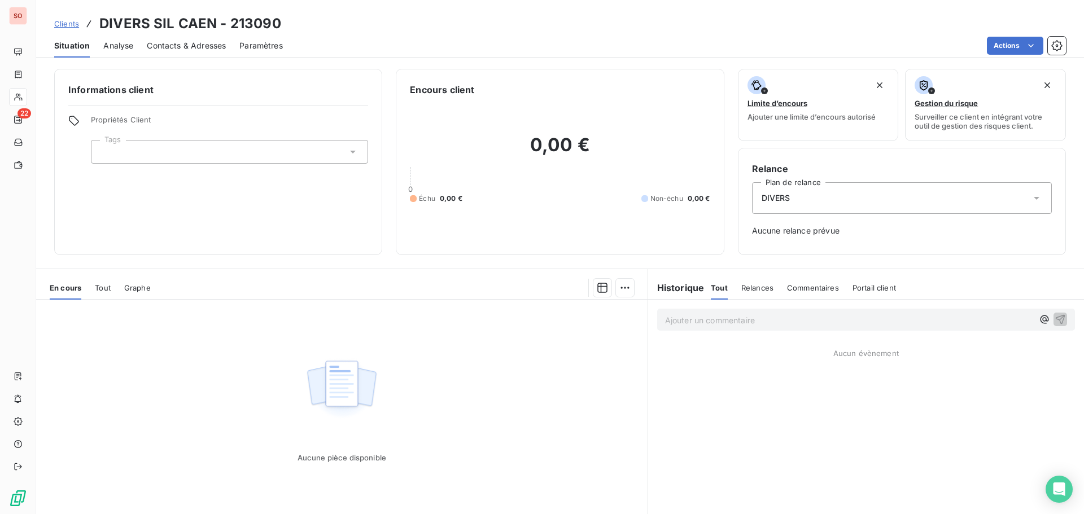
drag, startPoint x: 378, startPoint y: 23, endPoint x: 389, endPoint y: 20, distance: 12.2
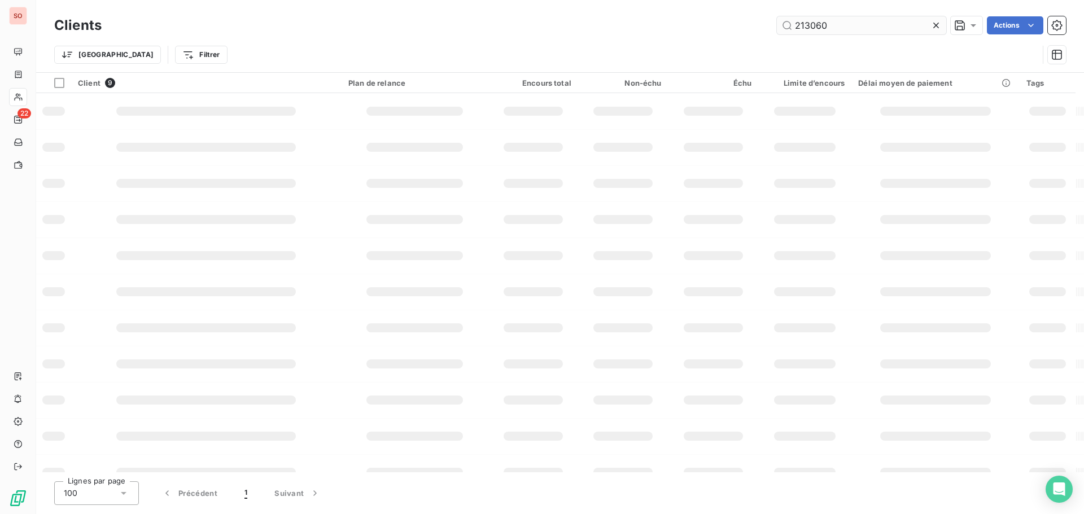
type input "213060"
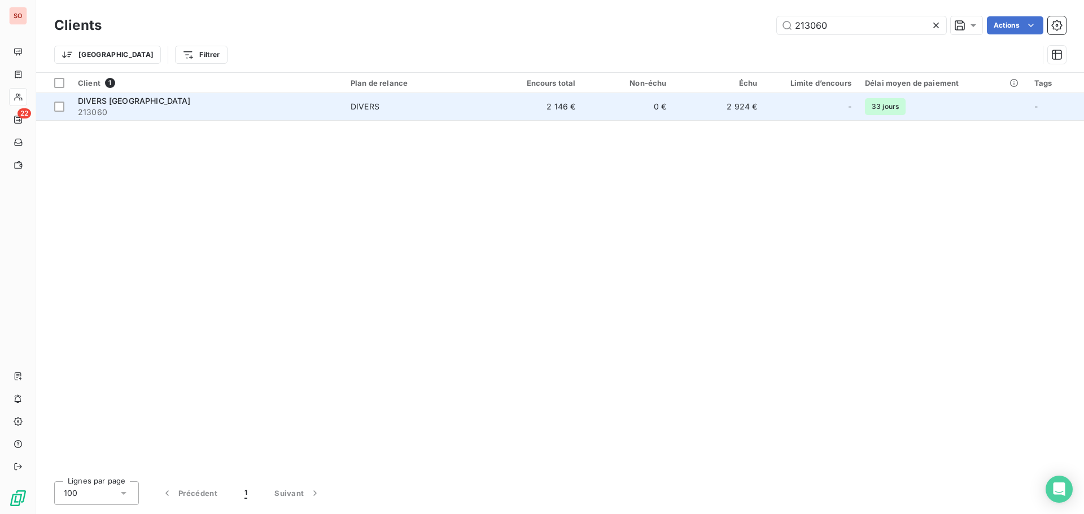
click at [117, 102] on span "DIVERS [GEOGRAPHIC_DATA]" at bounding box center [134, 101] width 113 height 10
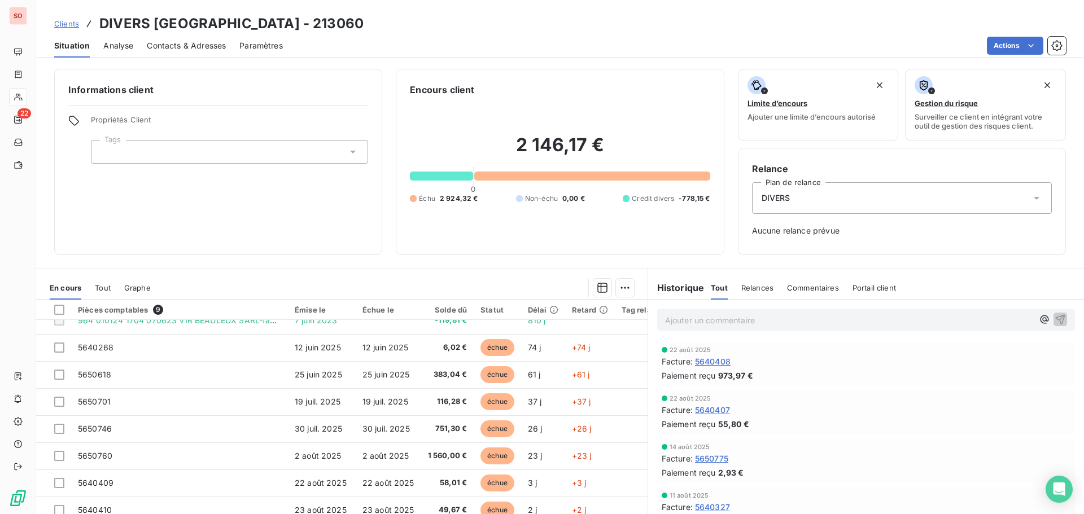
scroll to position [52, 0]
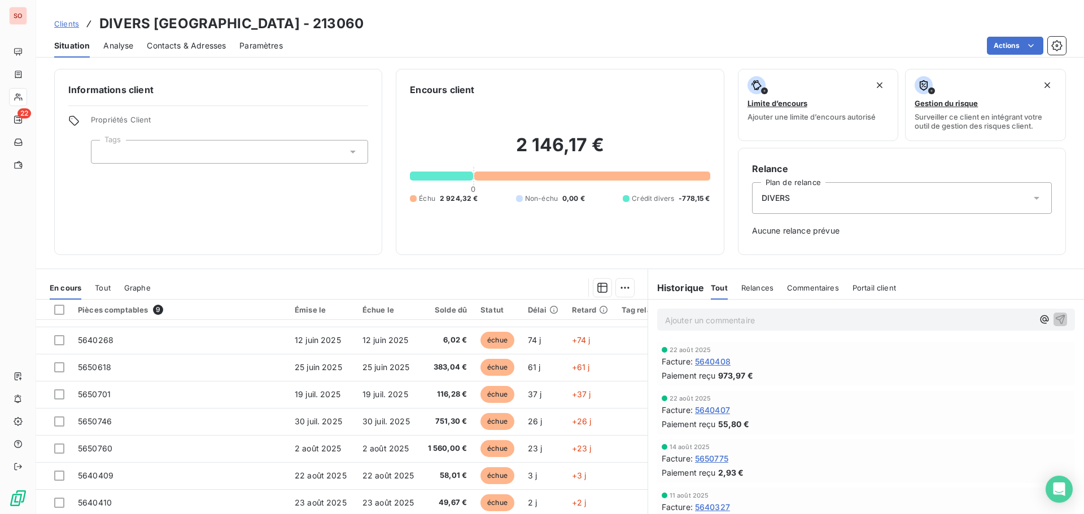
drag, startPoint x: 426, startPoint y: 48, endPoint x: 433, endPoint y: 49, distance: 7.4
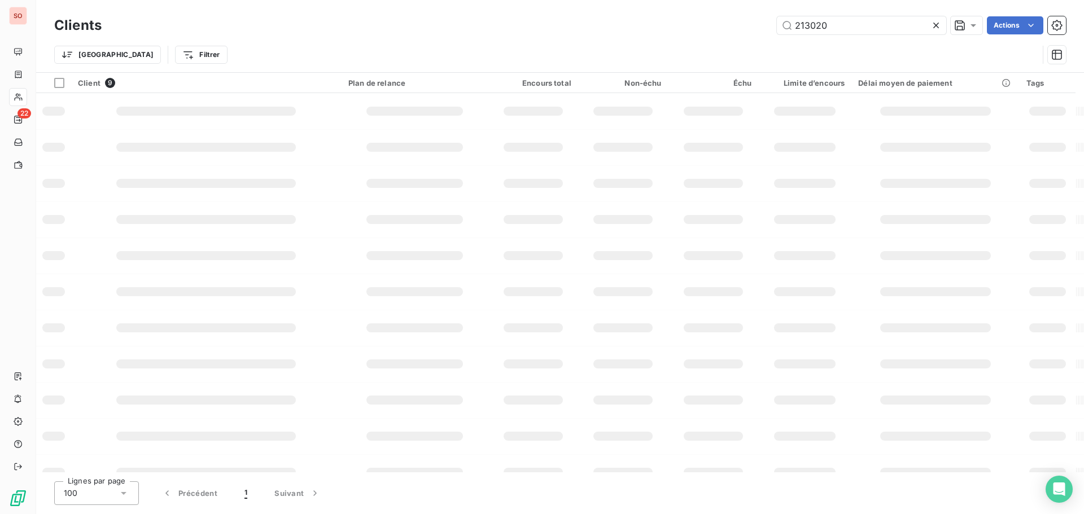
type input "213020"
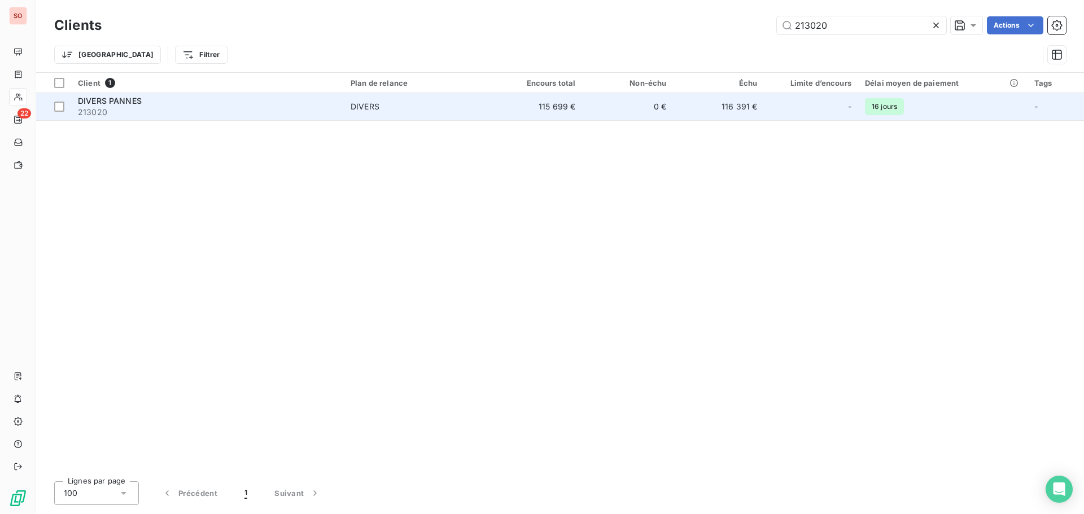
click at [120, 96] on span "DIVERS PANNES" at bounding box center [110, 101] width 64 height 10
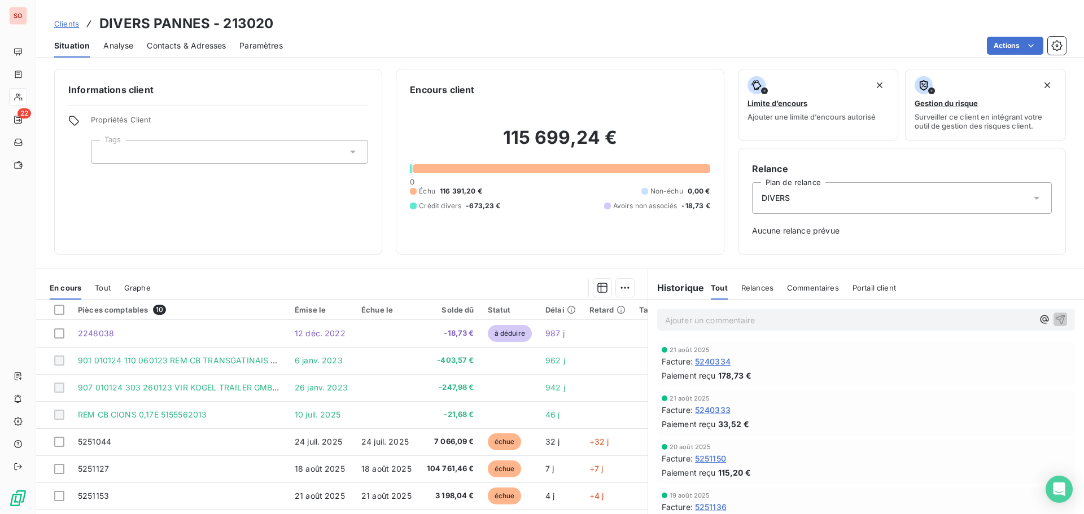
click at [101, 285] on span "Tout" at bounding box center [103, 287] width 16 height 9
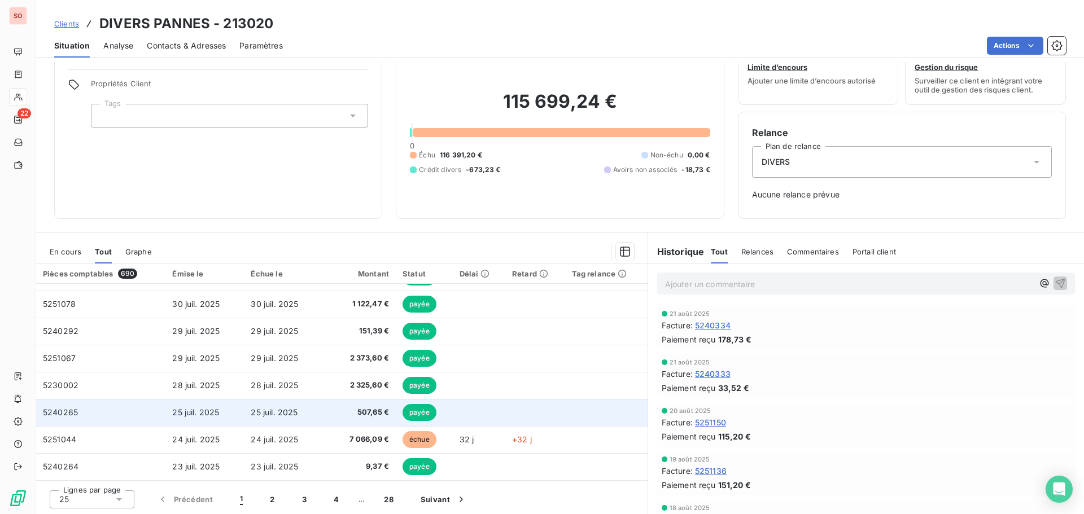
scroll to position [37, 0]
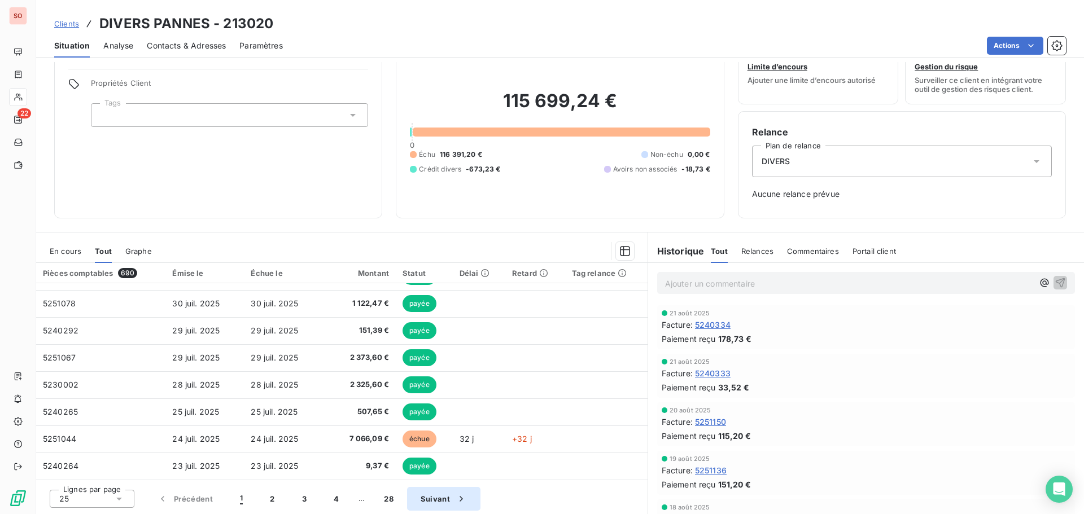
click at [430, 497] on button "Suivant" at bounding box center [443, 499] width 73 height 24
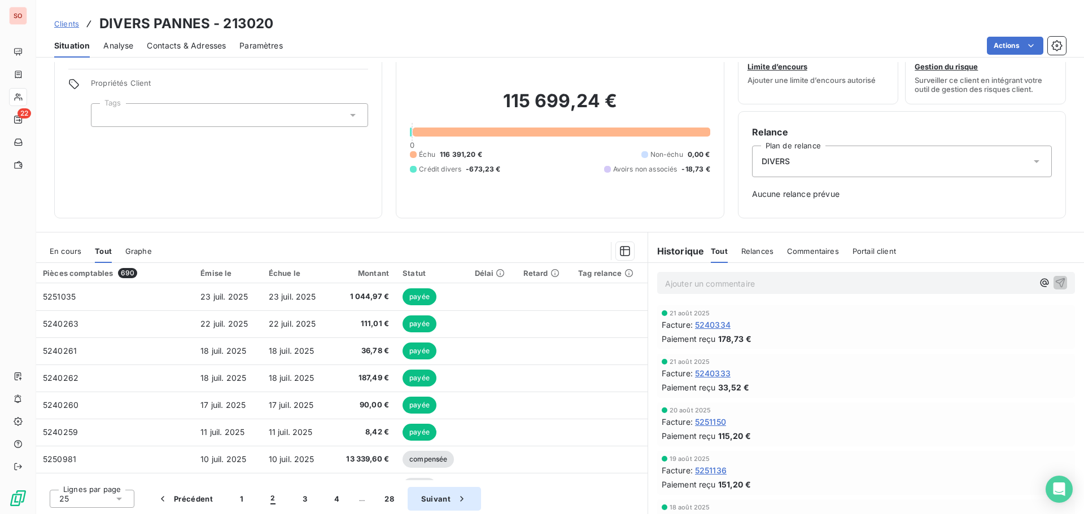
click at [442, 499] on button "Suivant" at bounding box center [443, 499] width 73 height 24
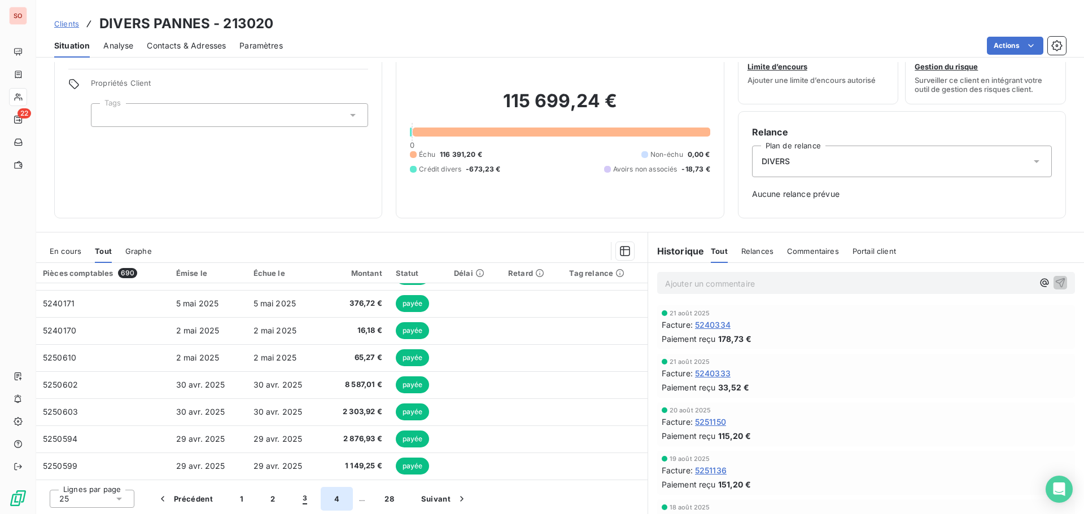
click at [335, 499] on button "4" at bounding box center [337, 499] width 32 height 24
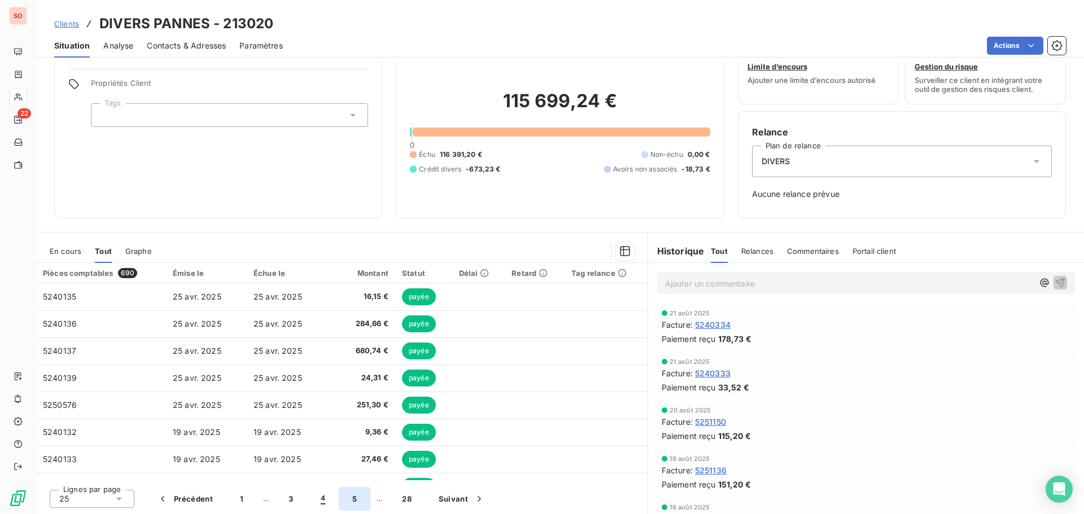
click at [352, 499] on button "5" at bounding box center [355, 499] width 32 height 24
click at [351, 501] on button "6" at bounding box center [355, 499] width 32 height 24
click at [353, 501] on button "7" at bounding box center [355, 499] width 32 height 24
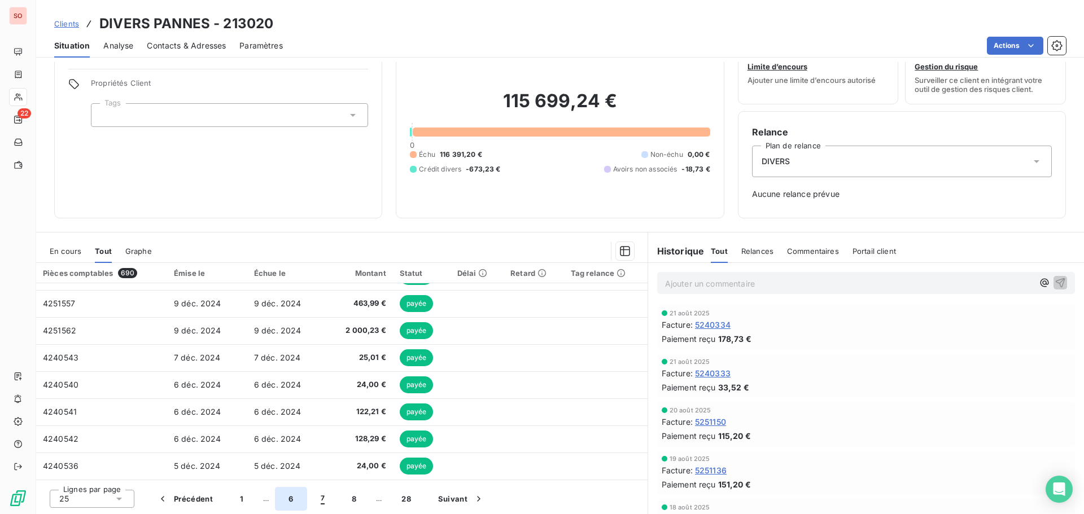
click at [288, 500] on button "6" at bounding box center [291, 499] width 32 height 24
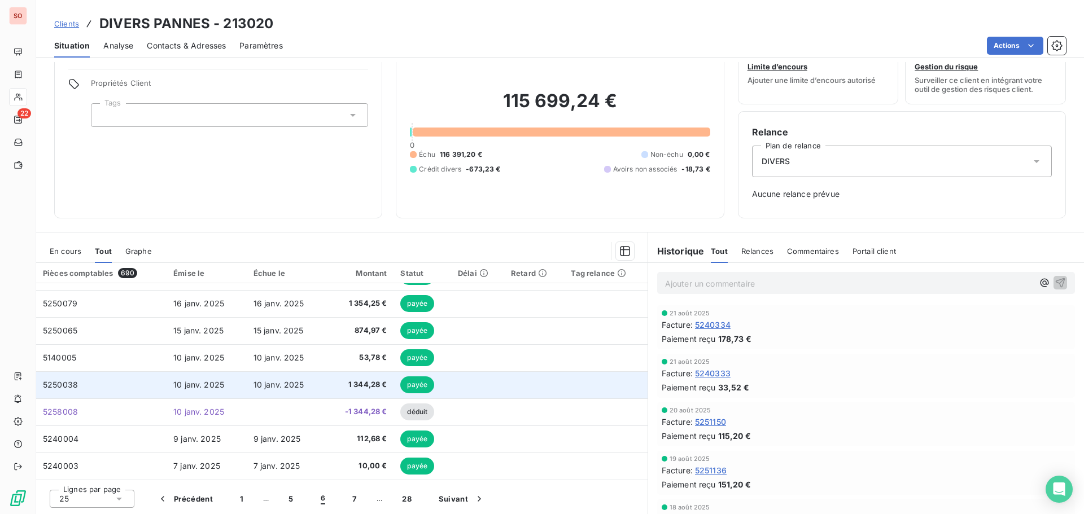
click at [270, 383] on span "10 janv. 2025" at bounding box center [278, 385] width 51 height 10
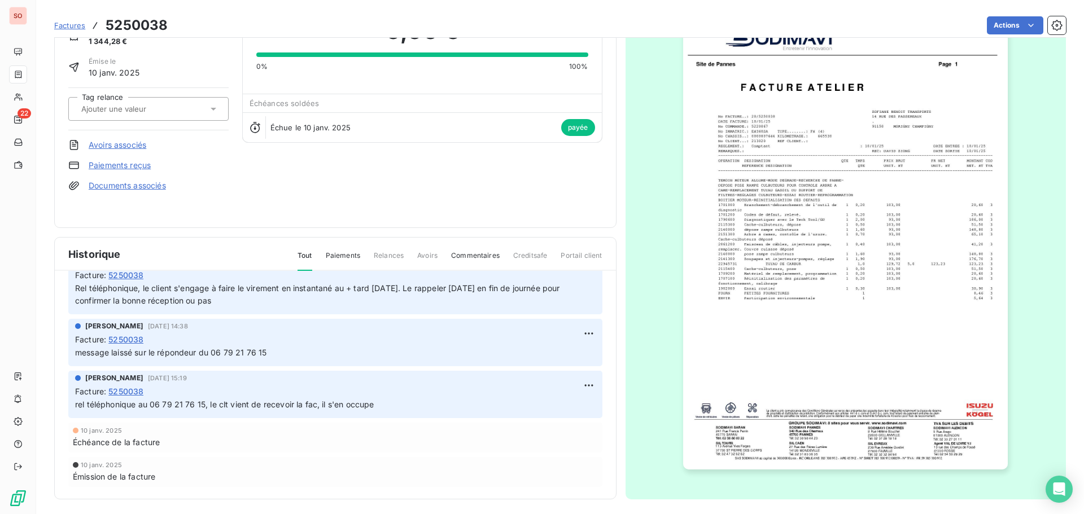
scroll to position [68, 0]
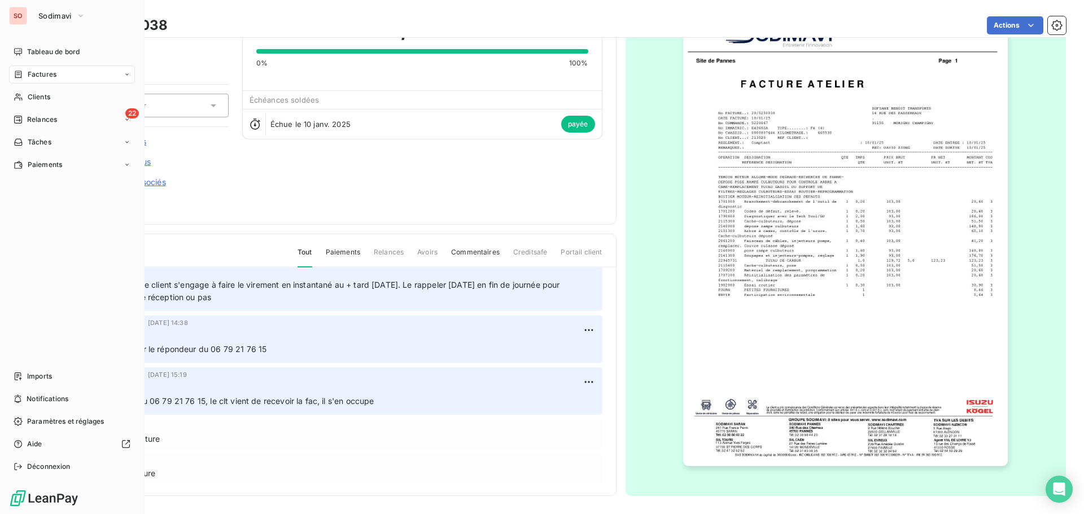
drag, startPoint x: 34, startPoint y: 96, endPoint x: 66, endPoint y: 87, distance: 32.7
click at [34, 96] on span "Clients" at bounding box center [39, 97] width 23 height 10
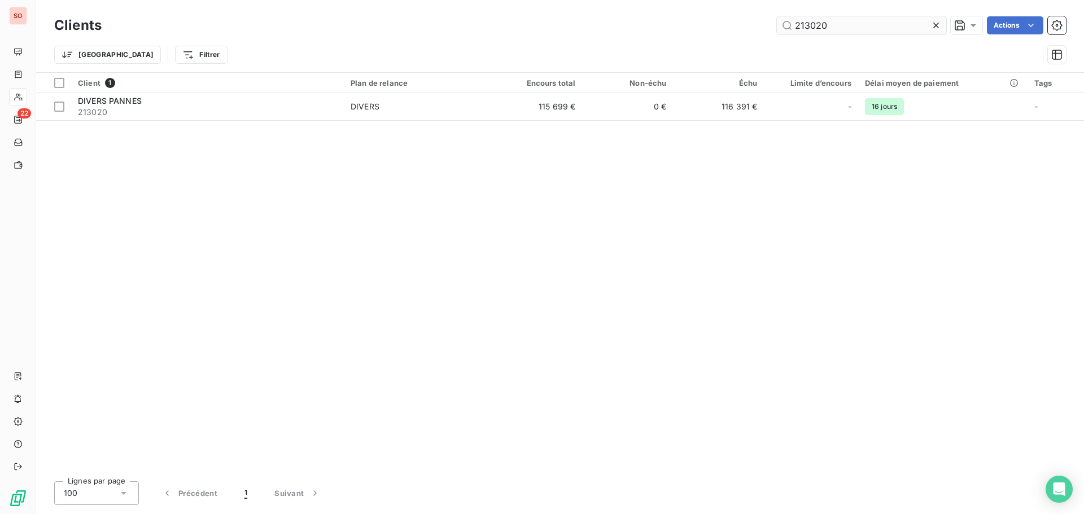
click at [843, 28] on input "213020" at bounding box center [861, 25] width 169 height 18
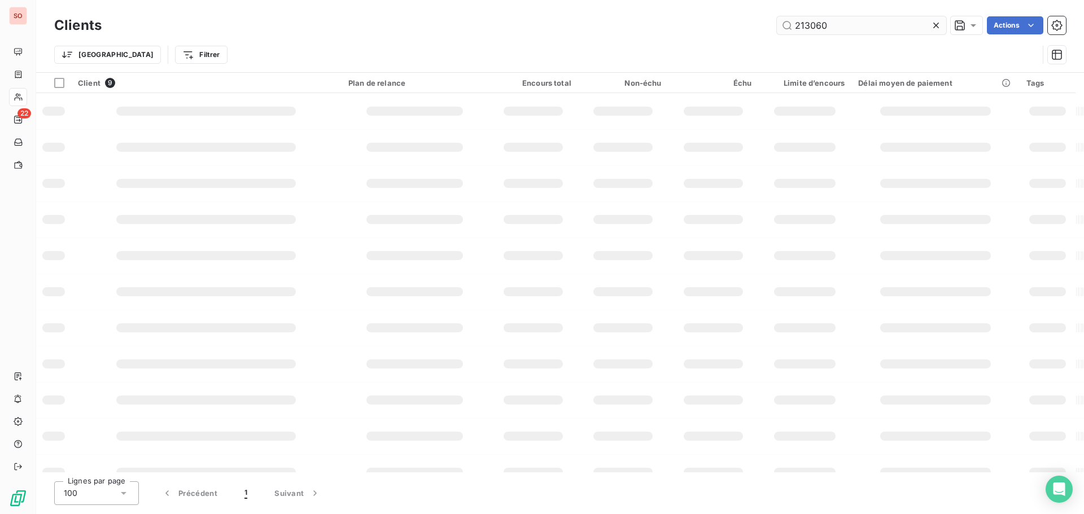
type input "213060"
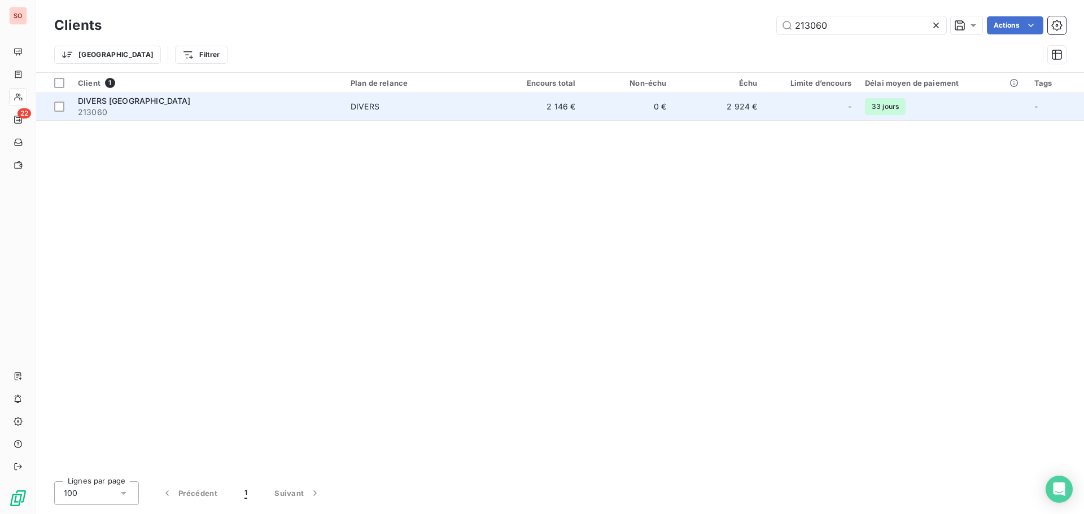
click at [102, 111] on span "213060" at bounding box center [207, 112] width 259 height 11
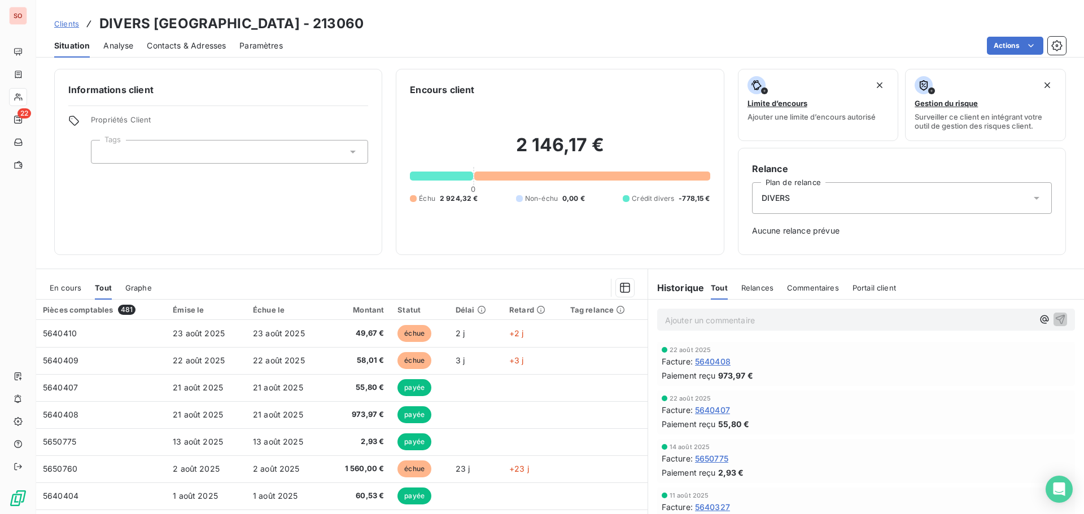
click at [61, 287] on span "En cours" at bounding box center [66, 287] width 32 height 9
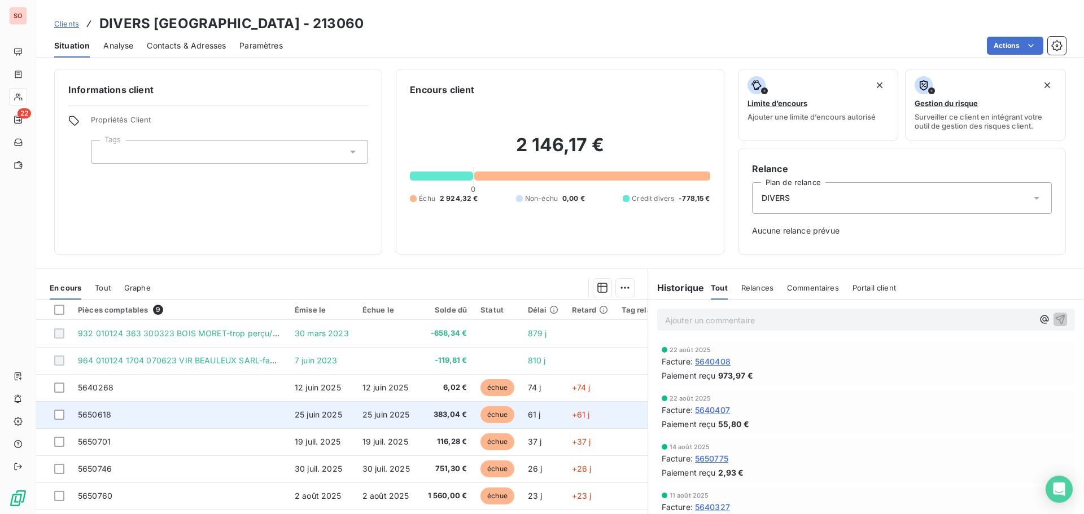
click at [358, 413] on td "25 juin 2025" at bounding box center [388, 414] width 65 height 27
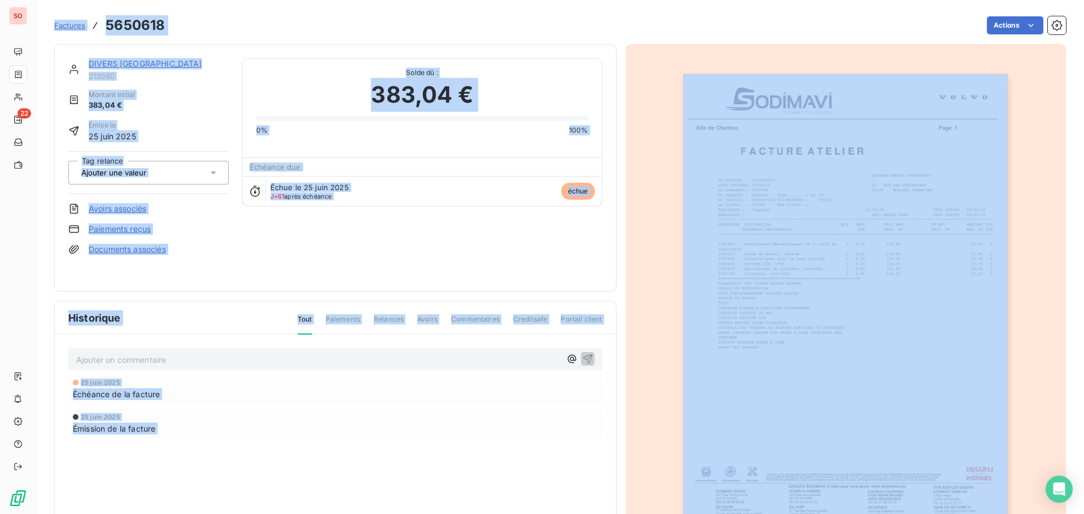
drag, startPoint x: 116, startPoint y: 360, endPoint x: 221, endPoint y: 383, distance: 108.0
click at [115, 360] on p "Ajouter un commentaire ﻿" at bounding box center [318, 360] width 484 height 14
click at [96, 357] on p "Ajouter un commentaire ﻿" at bounding box center [318, 360] width 484 height 14
click at [185, 354] on p "Ajouter un commentaire ﻿" at bounding box center [318, 360] width 484 height 14
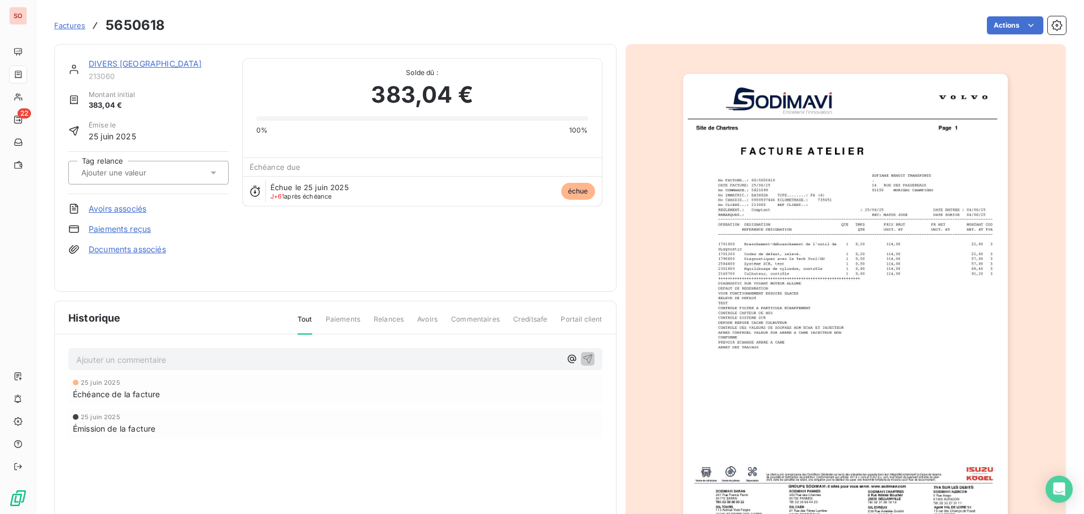
click at [220, 261] on div "DIVERS CHARTRES 213060 Montant initial 383,04 € Émise le [DATE] Tag relance Avo…" at bounding box center [148, 168] width 160 height 220
click at [111, 361] on p "Ajouter un commentaire ﻿" at bounding box center [318, 360] width 484 height 14
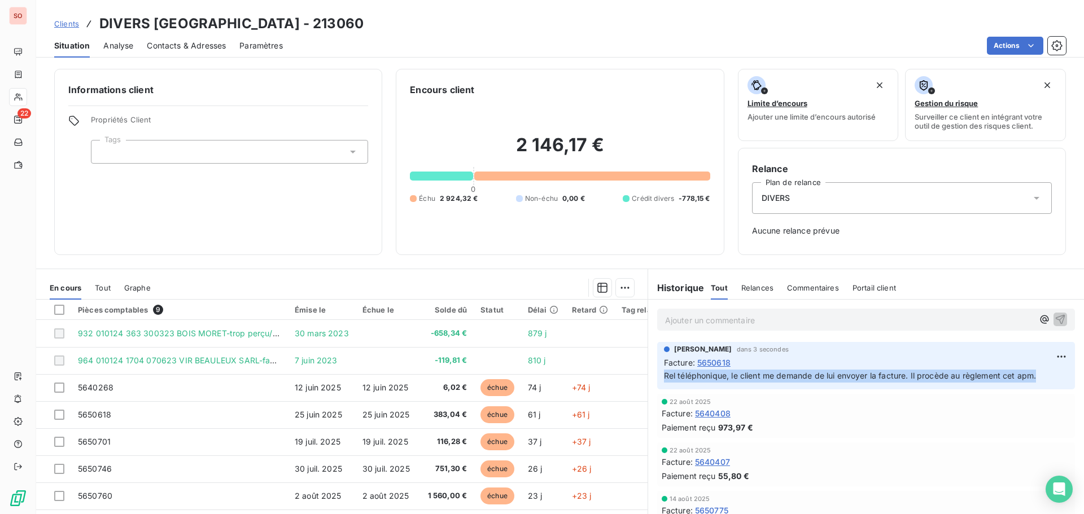
drag, startPoint x: 1037, startPoint y: 373, endPoint x: 655, endPoint y: 390, distance: 382.4
click at [655, 390] on div "[PERSON_NAME] dans 3 secondes Facture : 5650618 Rel téléphonique, le client me …" at bounding box center [866, 366] width 436 height 52
copy span "Rel téléphonique, le client me demande de lui envoyer la facture. Il procède au…"
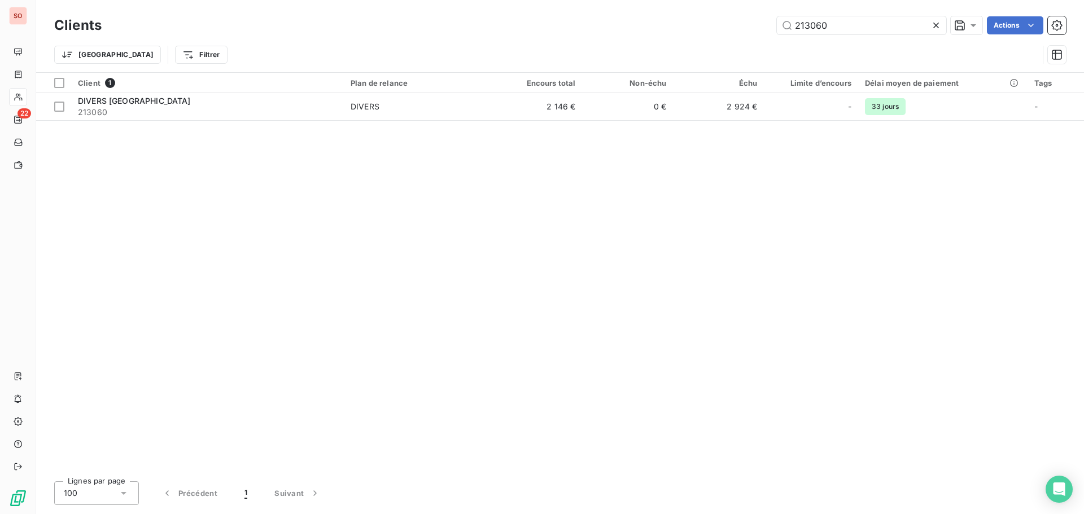
drag, startPoint x: 843, startPoint y: 23, endPoint x: 753, endPoint y: 14, distance: 90.2
click at [753, 14] on div "Clients 213060 Actions" at bounding box center [559, 26] width 1011 height 24
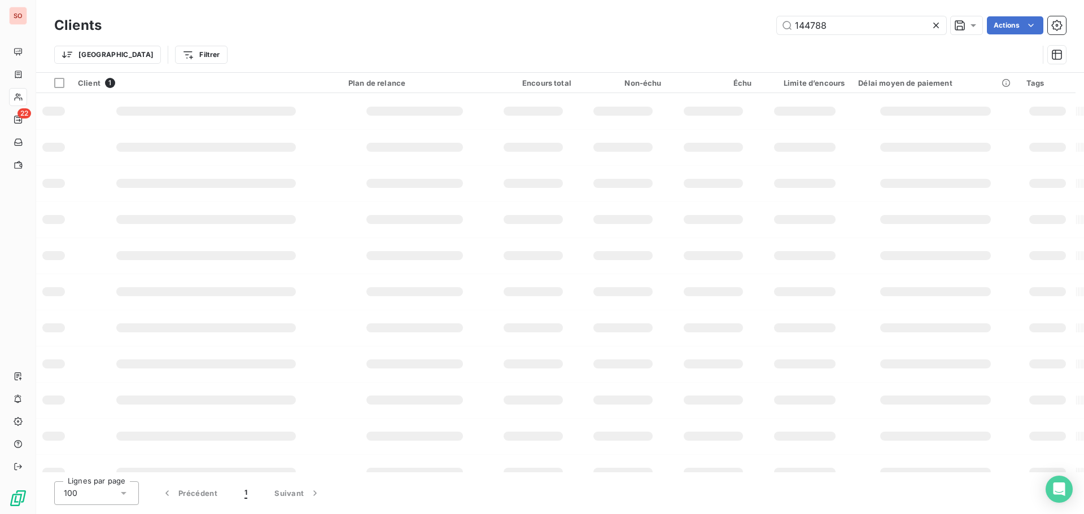
type input "144788"
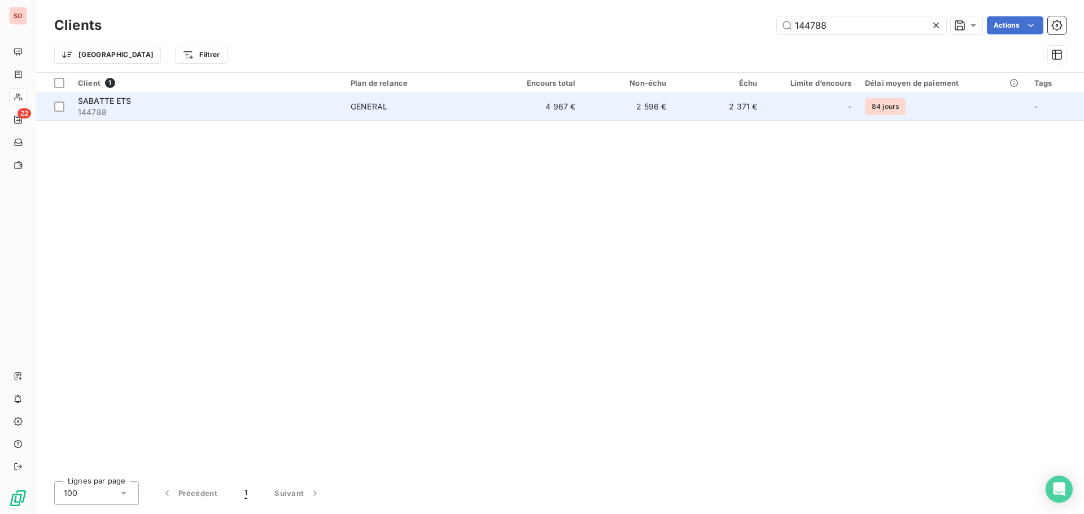
click at [97, 100] on span "SABATTE ETS" at bounding box center [105, 101] width 54 height 10
